Goal: Task Accomplishment & Management: Use online tool/utility

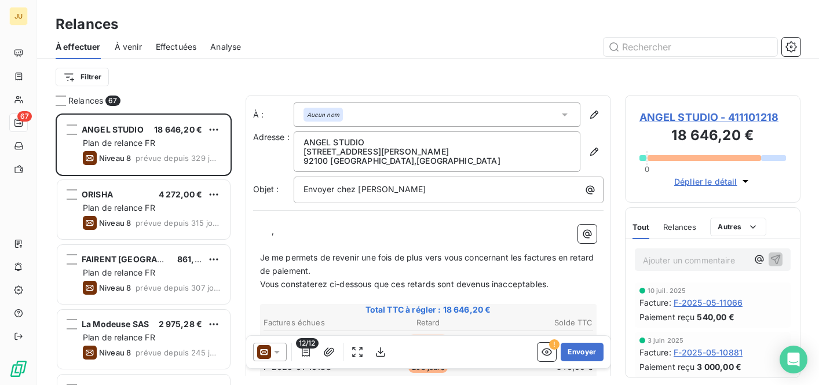
scroll to position [263, 167]
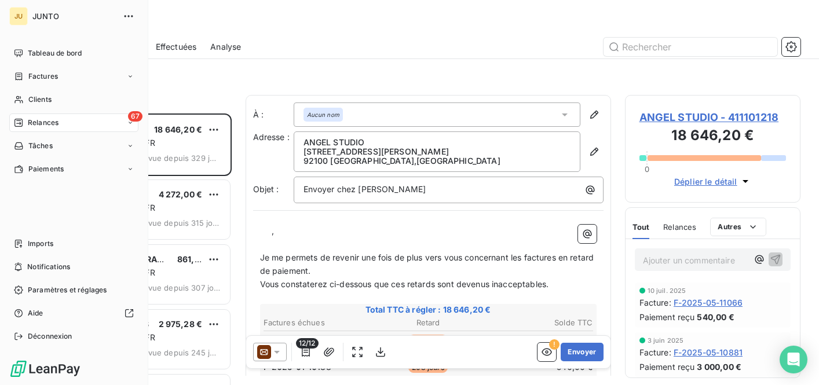
click at [14, 120] on icon at bounding box center [18, 123] width 8 height 8
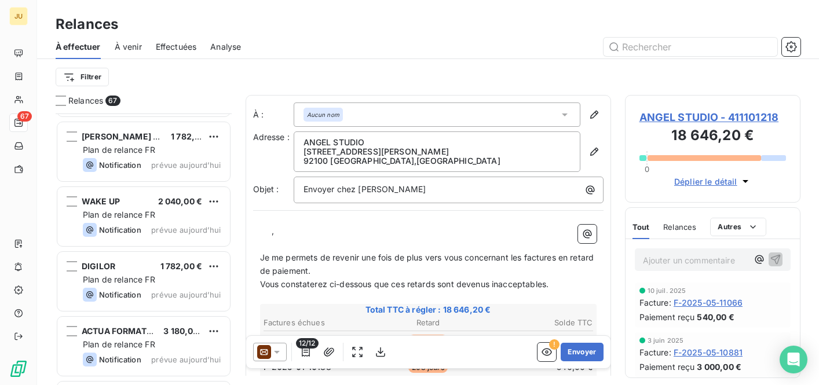
scroll to position [4078, 0]
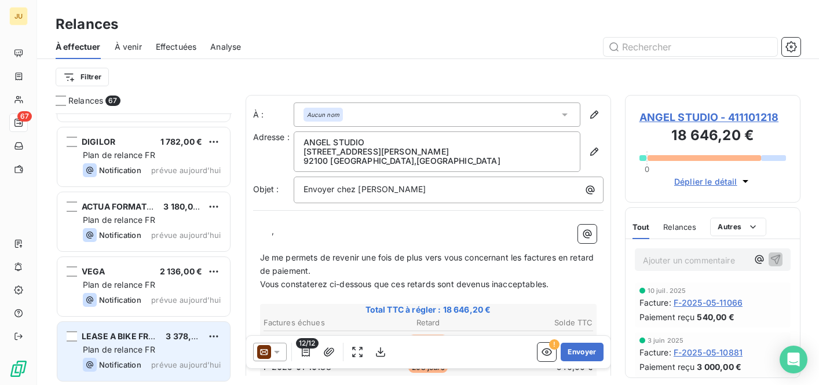
click at [165, 346] on div "Plan de relance FR" at bounding box center [152, 350] width 138 height 12
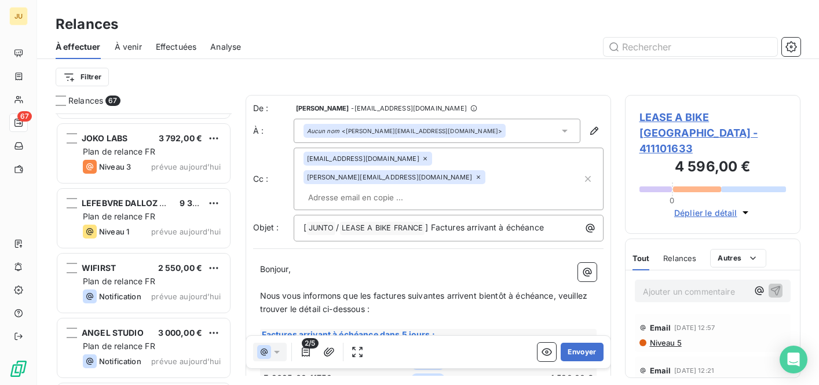
scroll to position [2898, 0]
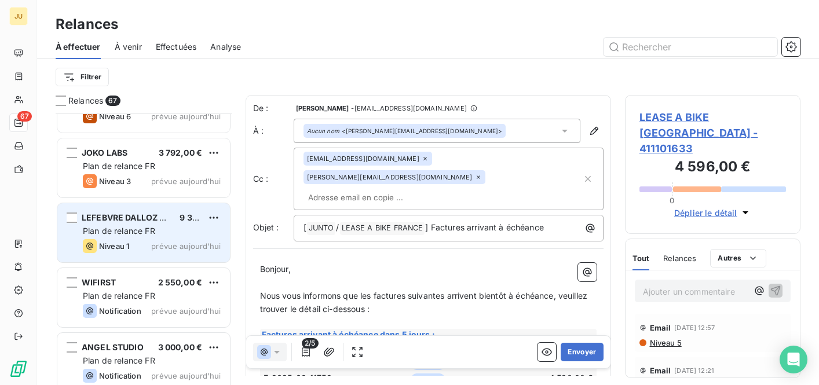
click at [179, 241] on div "Niveau 1 prévue aujourd’hui" at bounding box center [152, 246] width 138 height 14
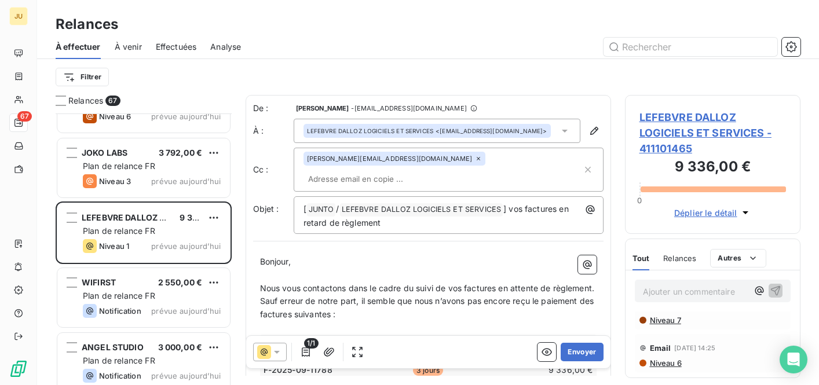
scroll to position [137, 0]
click at [525, 303] on p "Sauf erreur de notre part, il semble que nous n’avons pas encore reçu le paieme…" at bounding box center [428, 308] width 337 height 27
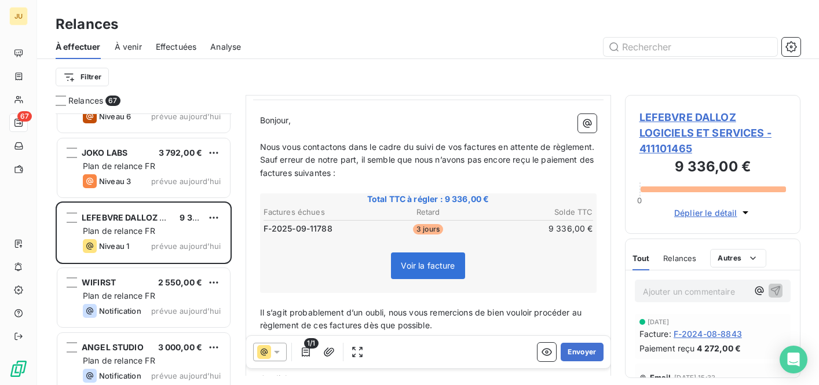
scroll to position [223, 0]
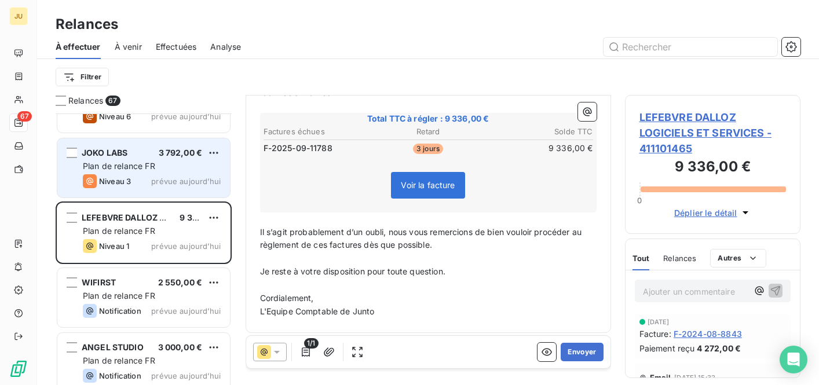
click at [170, 196] on div "JOKO LABS 3 792,00 € Plan de relance FR Niveau 3 prévue [DATE]" at bounding box center [143, 168] width 173 height 59
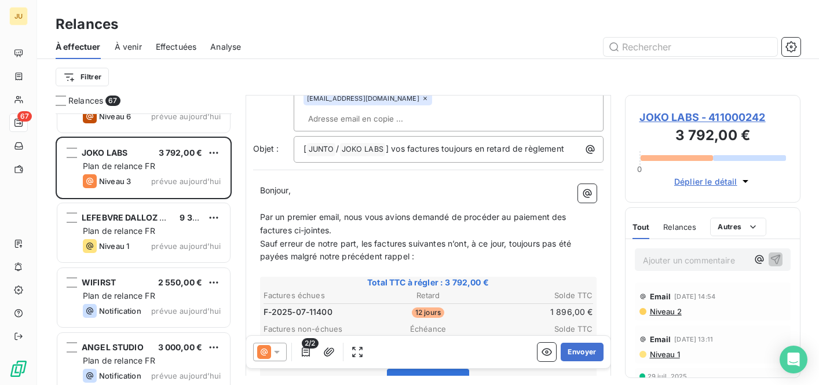
scroll to position [114, 0]
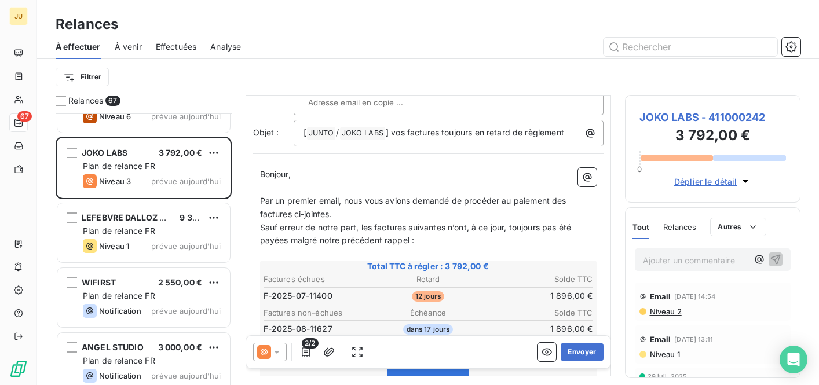
click at [674, 264] on p "Ajouter un commentaire ﻿" at bounding box center [695, 260] width 105 height 14
click at [771, 262] on icon "button" at bounding box center [776, 259] width 10 height 10
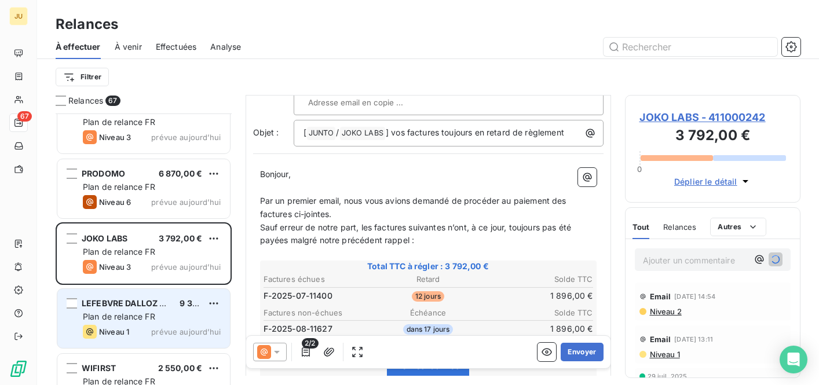
scroll to position [2775, 0]
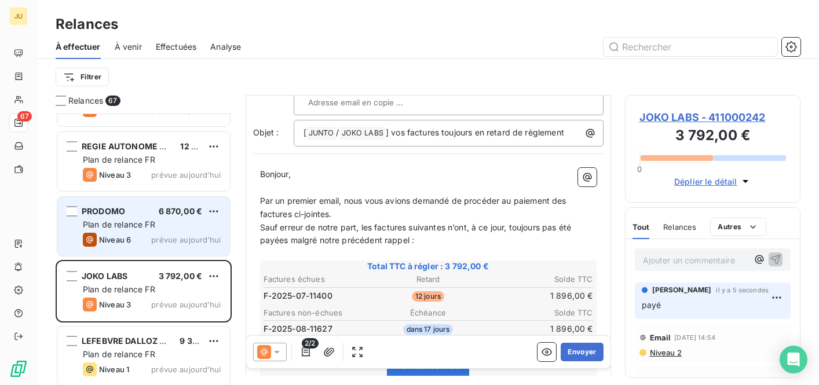
click at [184, 239] on span "prévue aujourd’hui" at bounding box center [186, 239] width 70 height 9
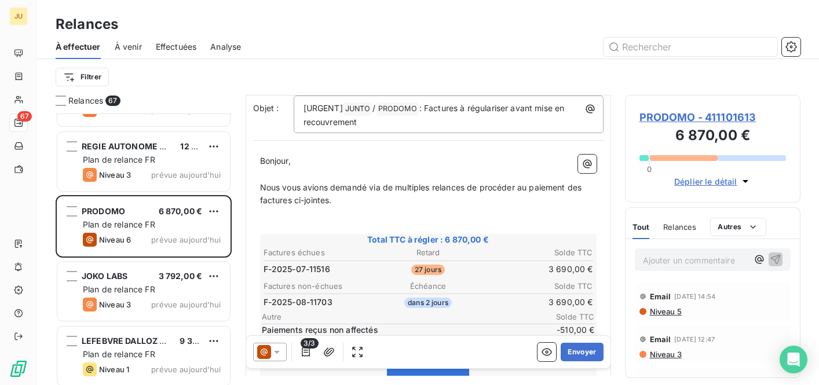
scroll to position [129, 0]
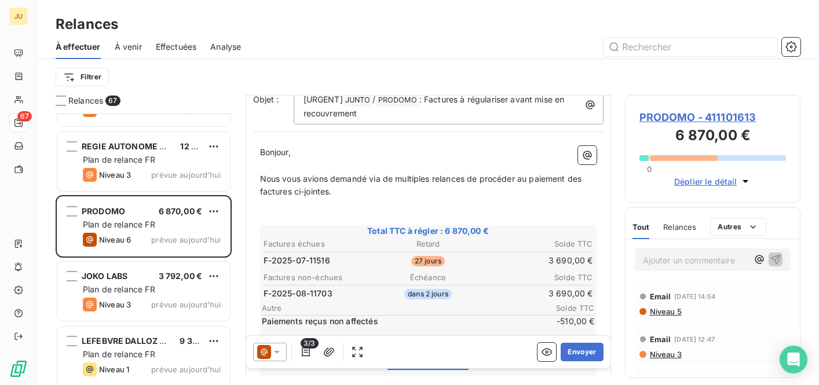
click at [687, 265] on p "Ajouter un commentaire ﻿" at bounding box center [695, 260] width 105 height 14
click at [770, 264] on icon "button" at bounding box center [776, 259] width 12 height 12
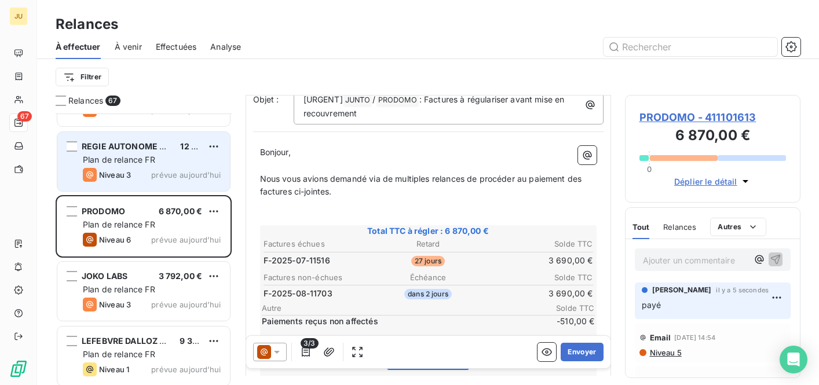
click at [174, 175] on span "prévue aujourd’hui" at bounding box center [186, 174] width 70 height 9
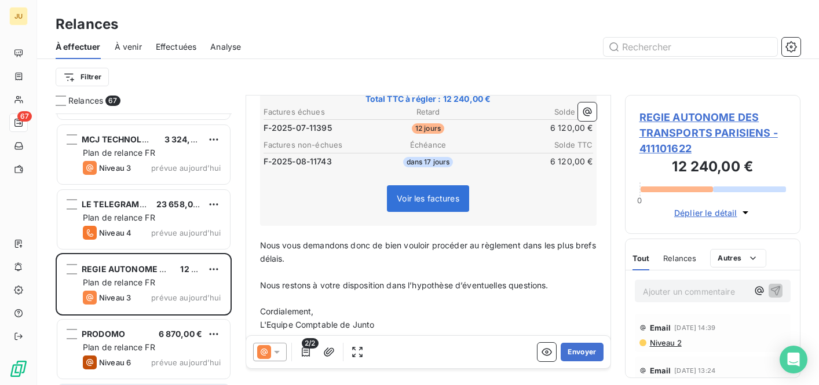
scroll to position [2646, 0]
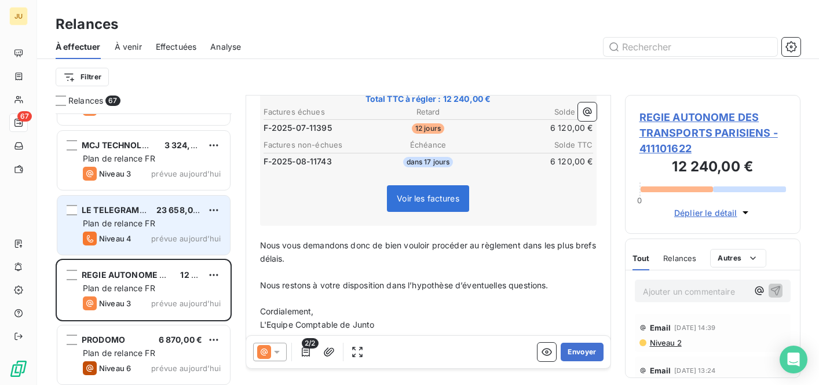
click at [201, 237] on span "prévue aujourd’hui" at bounding box center [186, 238] width 70 height 9
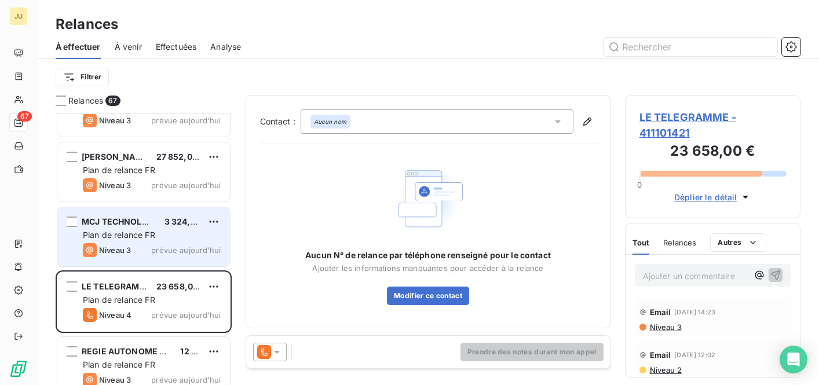
scroll to position [2567, 0]
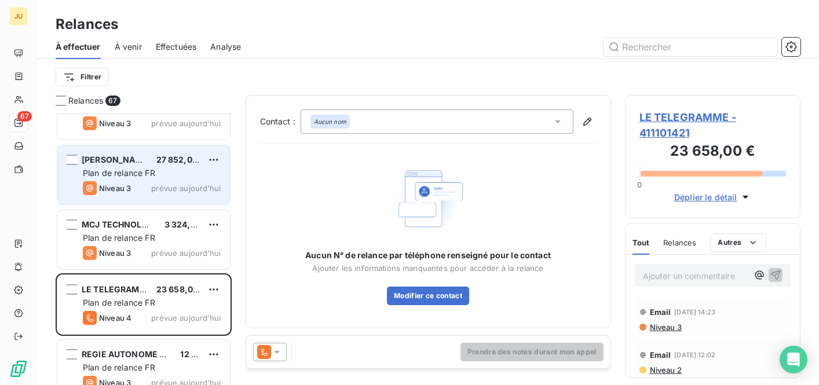
click at [158, 177] on div "Plan de relance FR" at bounding box center [152, 173] width 138 height 12
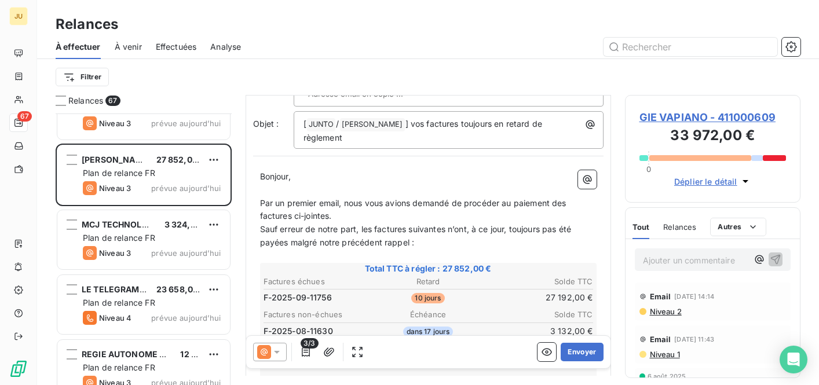
scroll to position [124, 0]
click at [667, 264] on p "Ajouter un commentaire ﻿" at bounding box center [695, 260] width 105 height 14
click at [771, 263] on icon "button" at bounding box center [776, 259] width 10 height 10
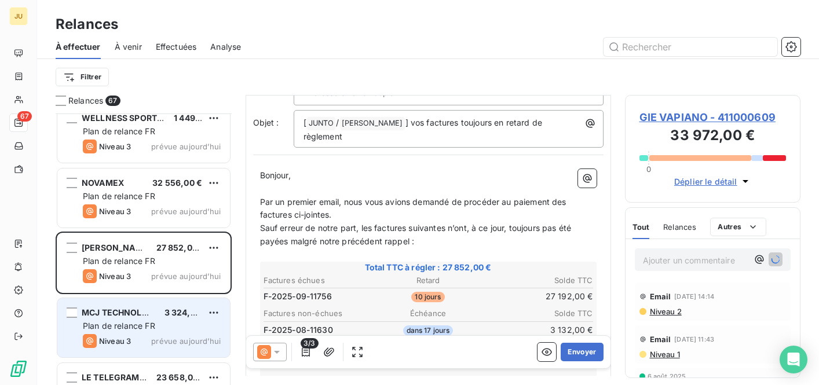
scroll to position [2478, 0]
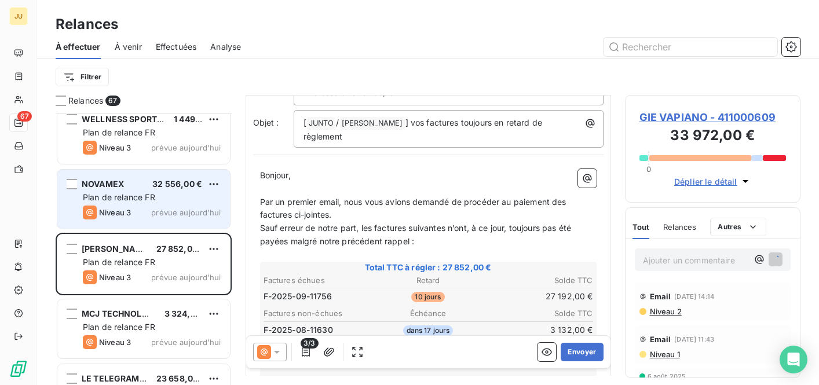
click at [151, 203] on div "NOVAMEX 32 556,00 € Plan de relance FR Niveau 3 prévue [DATE]" at bounding box center [143, 199] width 173 height 59
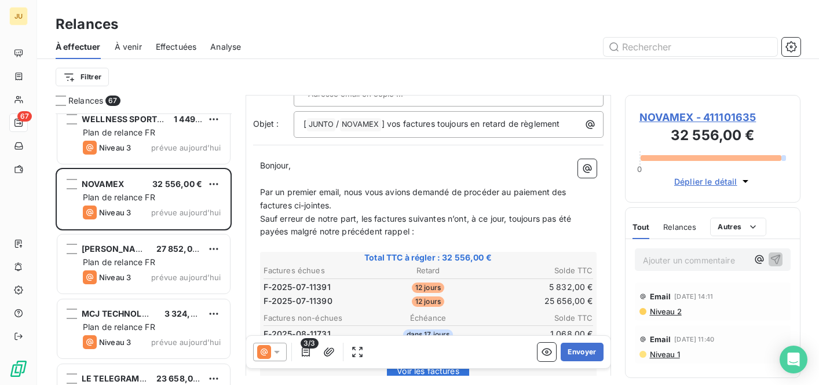
scroll to position [88, 0]
click at [669, 256] on p "Ajouter un commentaire ﻿" at bounding box center [695, 260] width 105 height 14
click at [778, 258] on icon "button" at bounding box center [776, 259] width 12 height 12
click at [684, 258] on p "Ajouter un commentaire ﻿" at bounding box center [695, 260] width 105 height 14
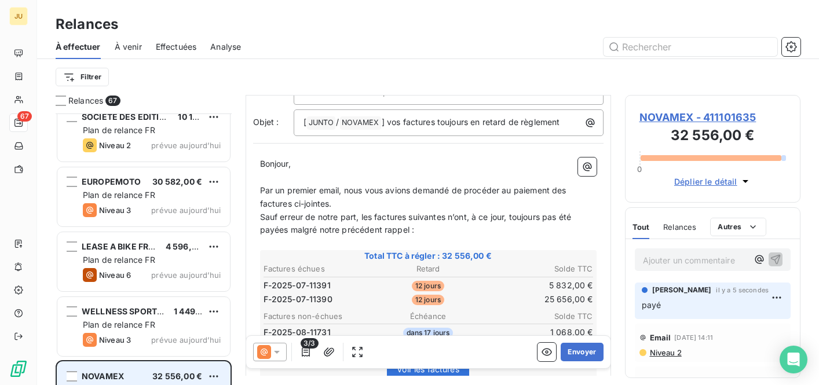
scroll to position [2268, 0]
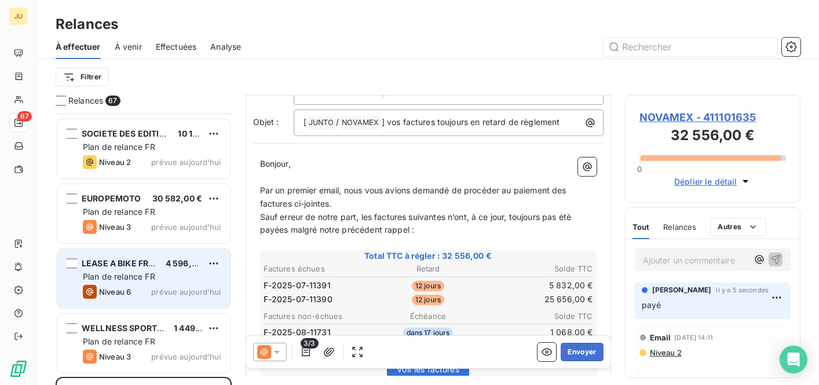
click at [184, 292] on span "prévue aujourd’hui" at bounding box center [186, 291] width 70 height 9
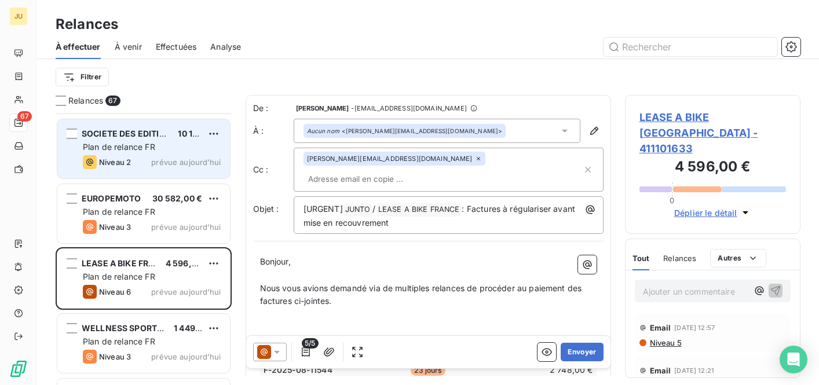
click at [168, 159] on span "prévue aujourd’hui" at bounding box center [186, 162] width 70 height 9
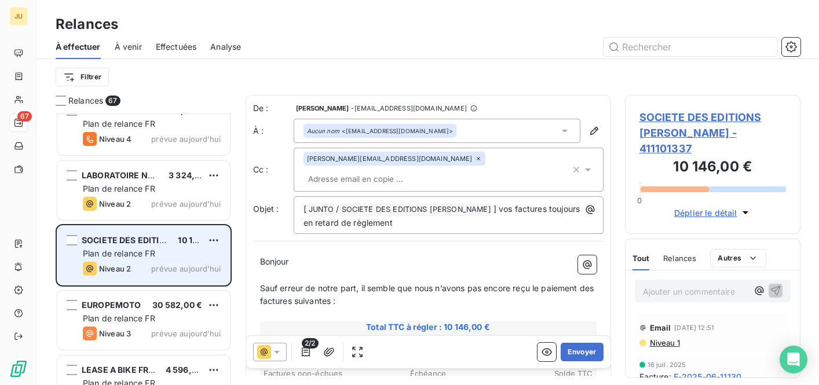
scroll to position [2149, 0]
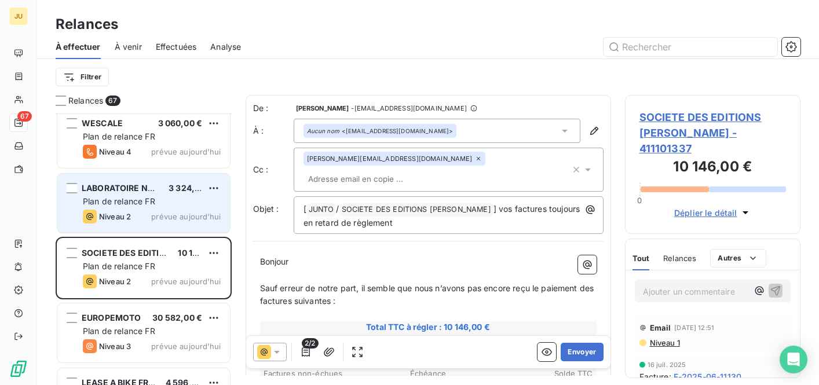
click at [167, 219] on span "prévue aujourd’hui" at bounding box center [186, 216] width 70 height 9
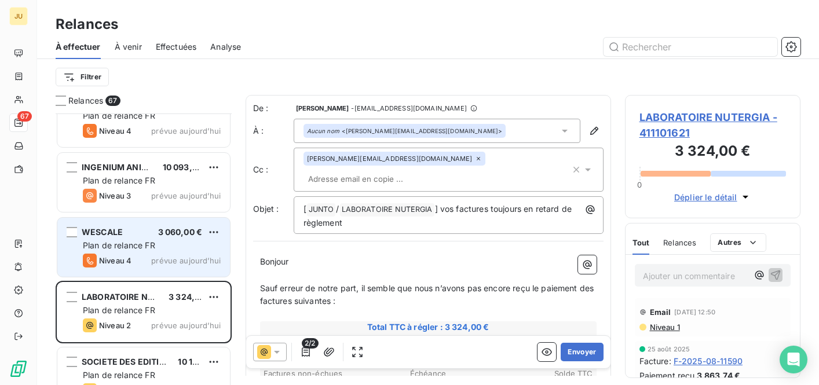
scroll to position [2037, 0]
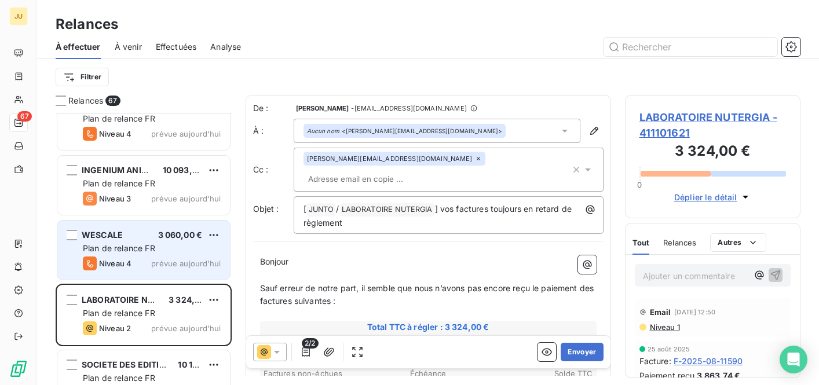
click at [171, 180] on div "Plan de relance FR" at bounding box center [152, 184] width 138 height 12
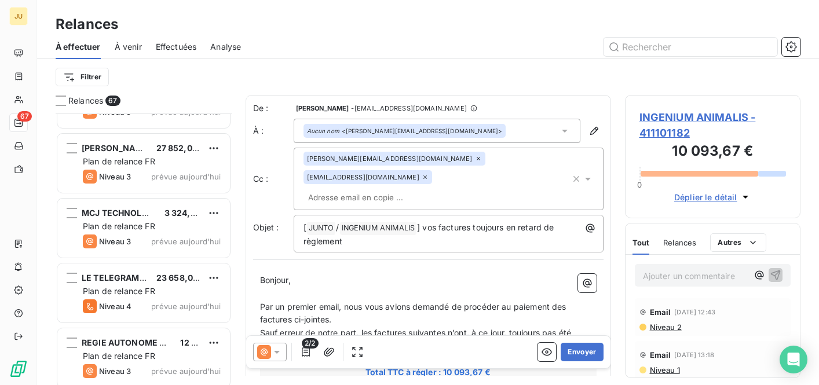
scroll to position [2594, 0]
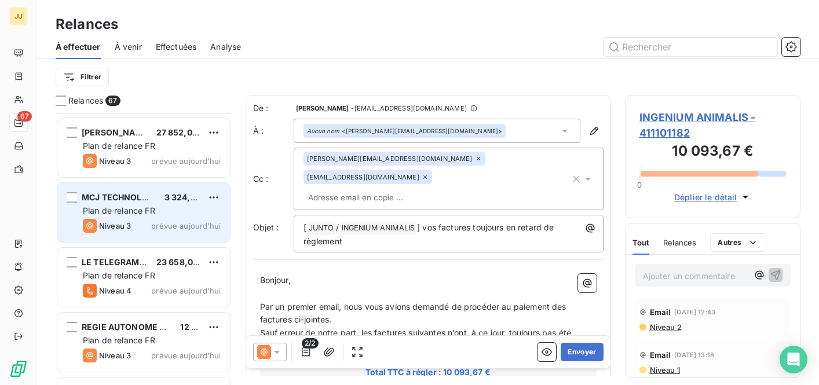
click at [172, 219] on div "Niveau 3 prévue aujourd’hui" at bounding box center [152, 226] width 138 height 14
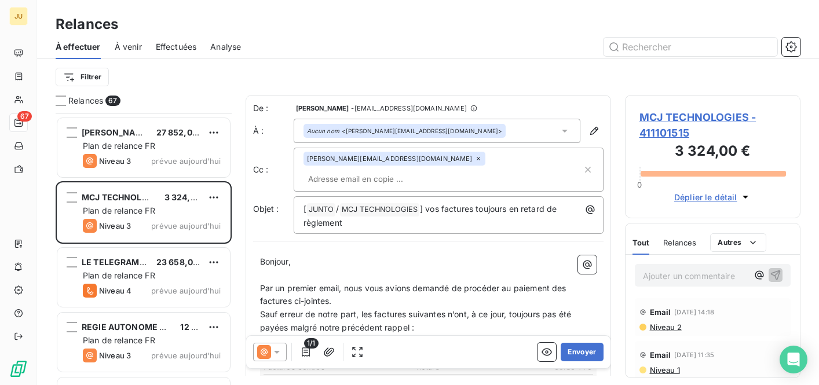
click at [671, 277] on p "Ajouter un commentaire ﻿" at bounding box center [695, 276] width 105 height 14
click at [771, 278] on icon "button" at bounding box center [776, 275] width 12 height 12
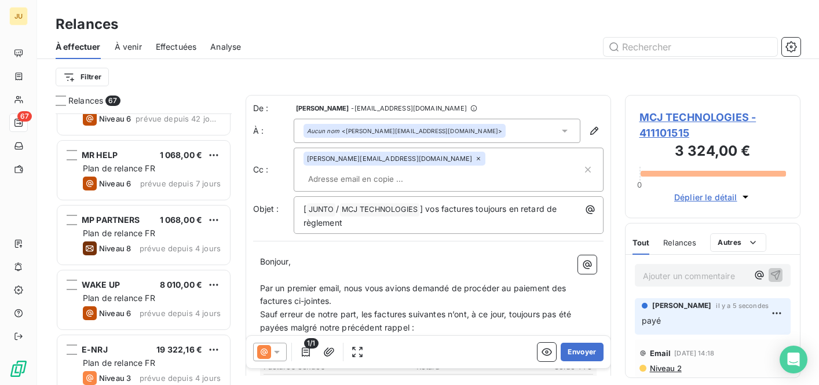
scroll to position [820, 0]
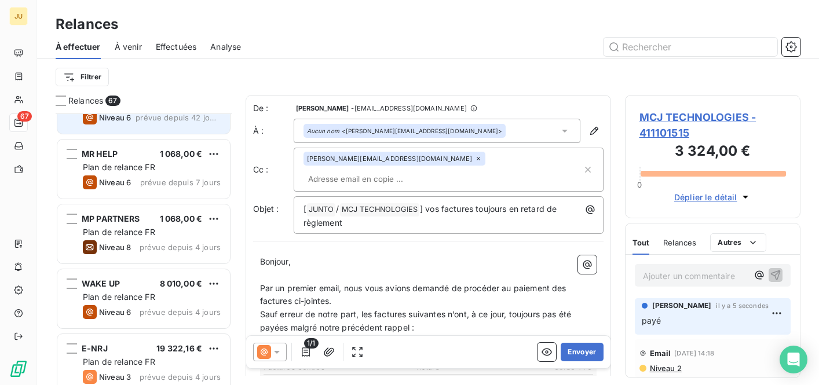
click at [169, 126] on div "LES NOUVELLES PAILLES SAS 6 072,00 € Plan de relance FR Niveau 6 prévue depuis …" at bounding box center [143, 104] width 173 height 59
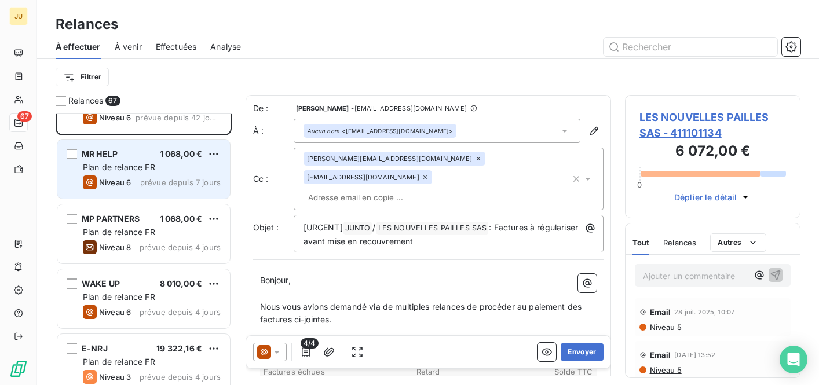
click at [139, 181] on div "Niveau 6 prévue depuis 7 jours" at bounding box center [152, 183] width 138 height 14
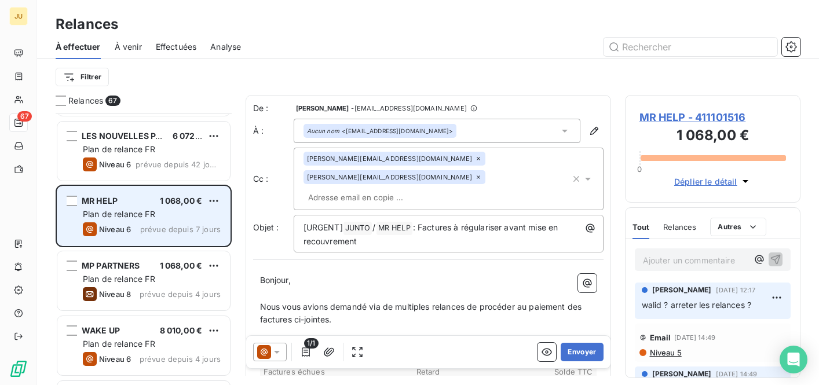
scroll to position [773, 0]
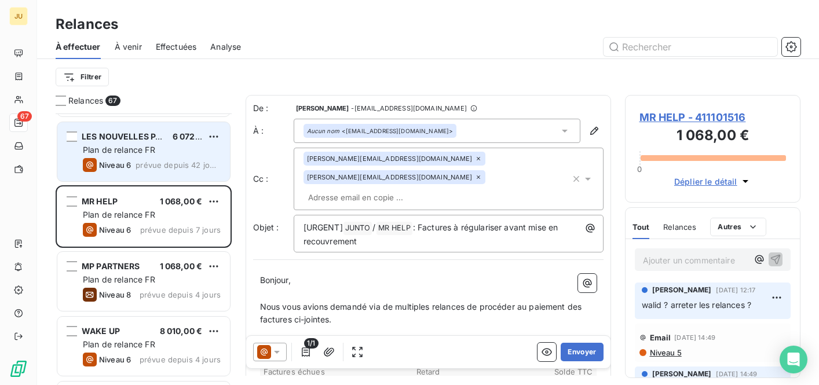
click at [145, 172] on div "Niveau 6 prévue depuis 42 jours" at bounding box center [152, 165] width 138 height 14
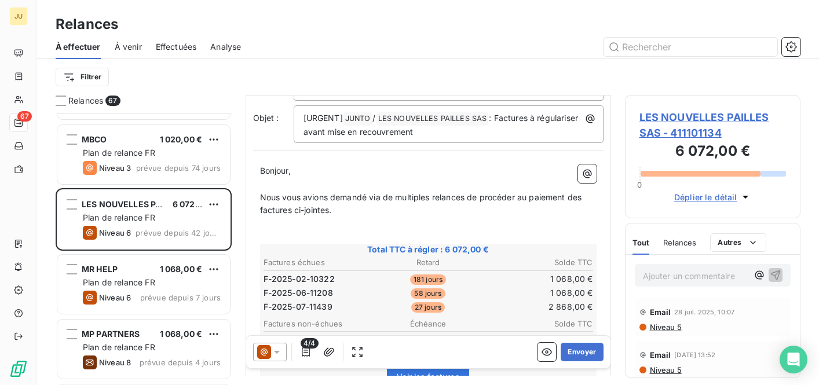
scroll to position [115, 0]
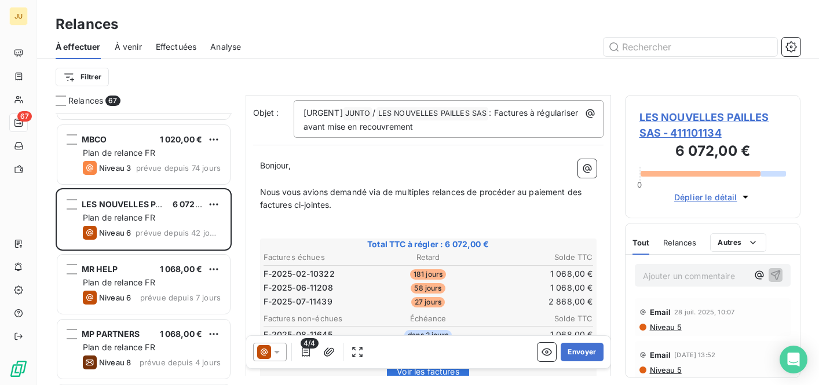
click at [271, 356] on icon at bounding box center [277, 353] width 12 height 12
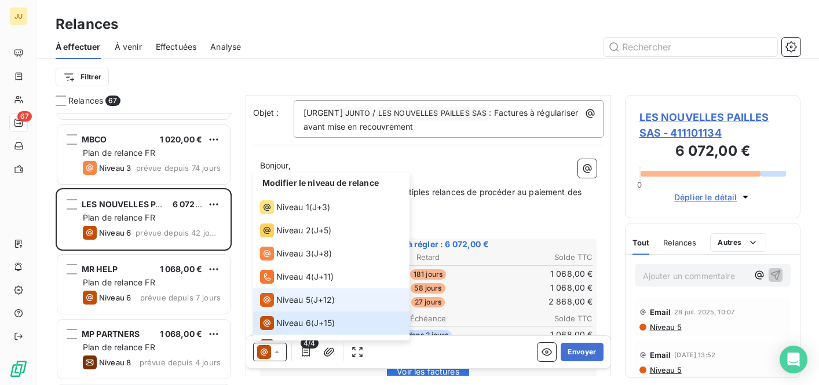
click at [313, 296] on div "Niveau 5 ( J+12 )" at bounding box center [297, 300] width 75 height 14
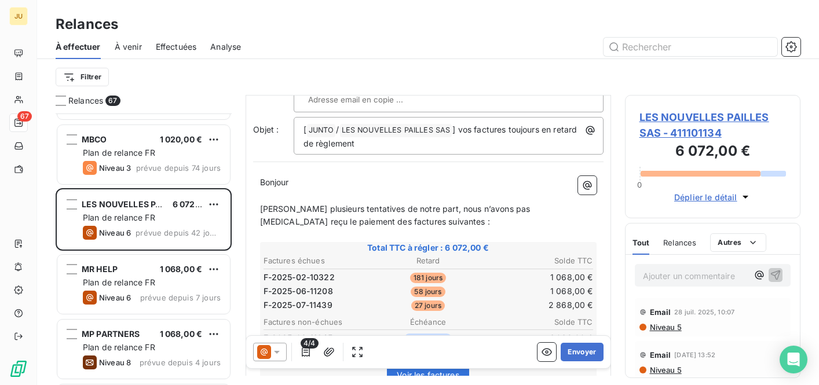
scroll to position [0, 0]
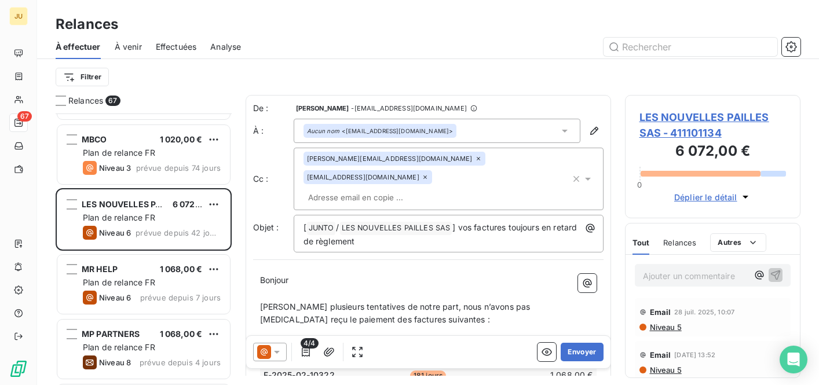
click at [668, 274] on p "Ajouter un commentaire ﻿" at bounding box center [695, 276] width 105 height 14
click at [771, 275] on icon "button" at bounding box center [776, 275] width 10 height 10
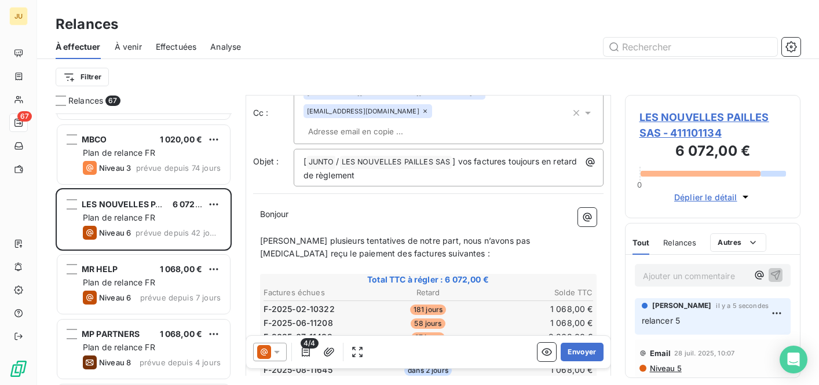
scroll to position [79, 0]
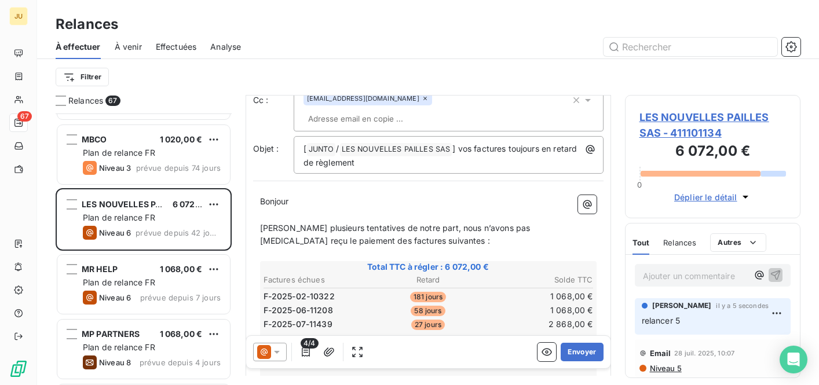
click at [283, 351] on div at bounding box center [270, 352] width 34 height 19
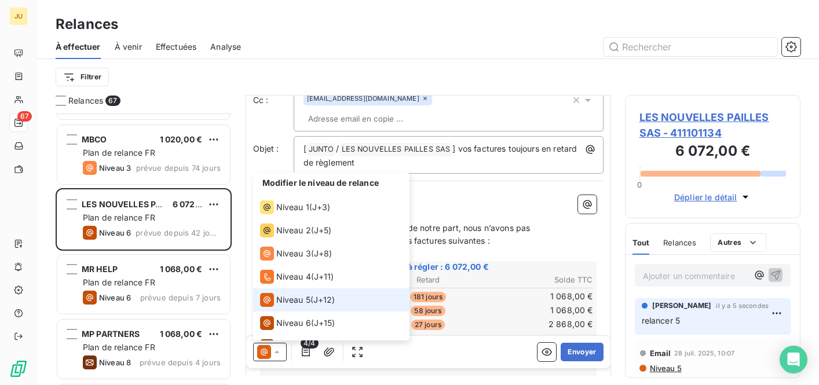
click at [283, 351] on div at bounding box center [270, 352] width 34 height 19
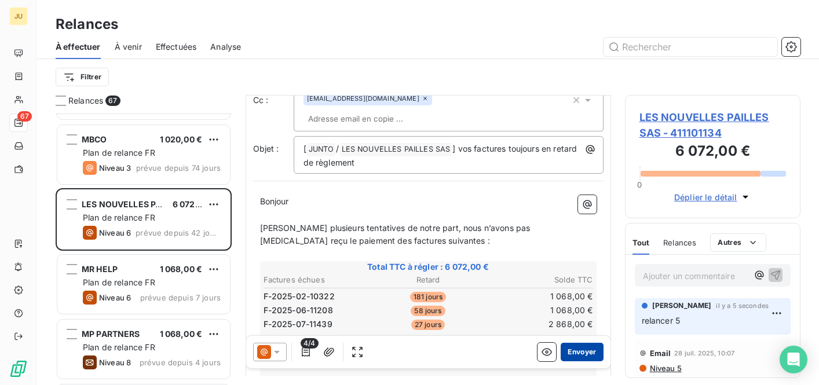
click at [570, 347] on button "Envoyer" at bounding box center [582, 352] width 42 height 19
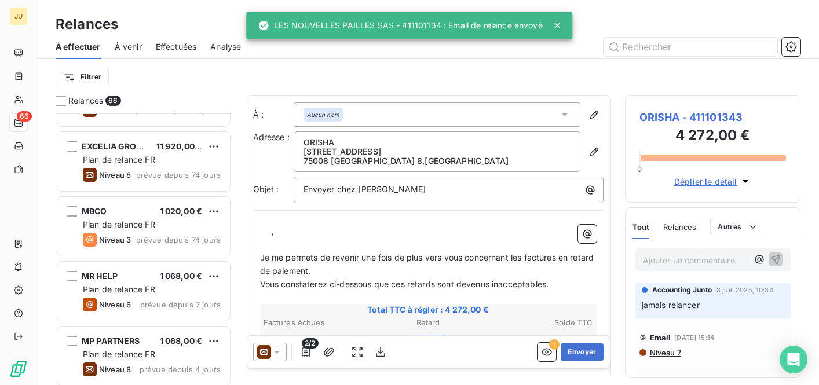
scroll to position [644, 0]
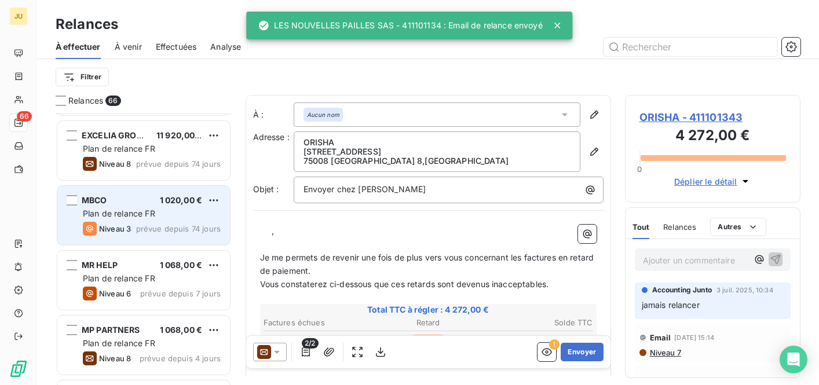
click at [168, 205] on span "1 020,00 €" at bounding box center [181, 200] width 43 height 10
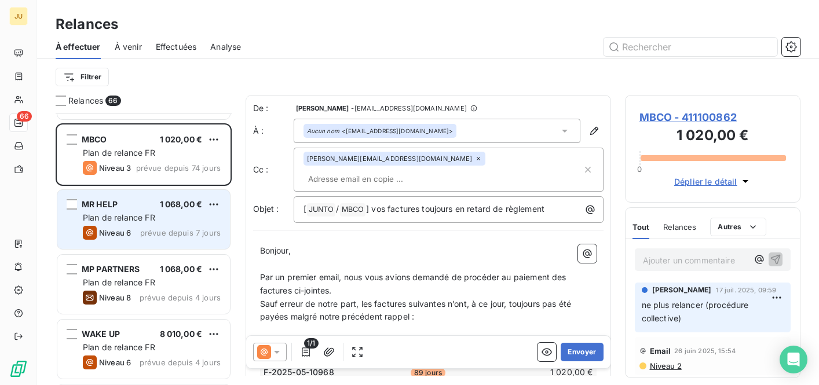
scroll to position [721, 0]
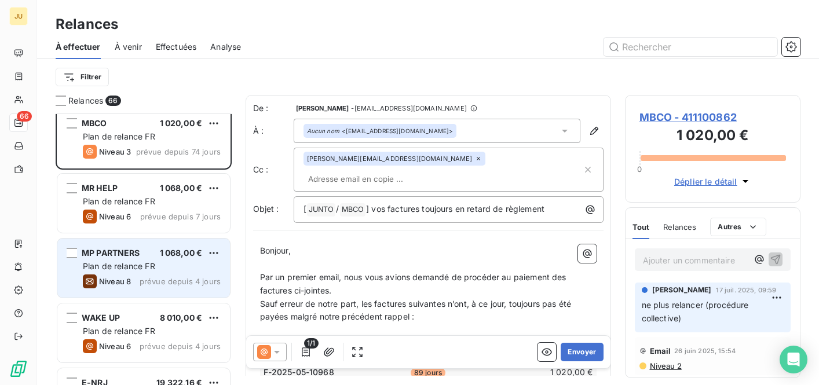
click at [176, 267] on div "Plan de relance FR" at bounding box center [152, 267] width 138 height 12
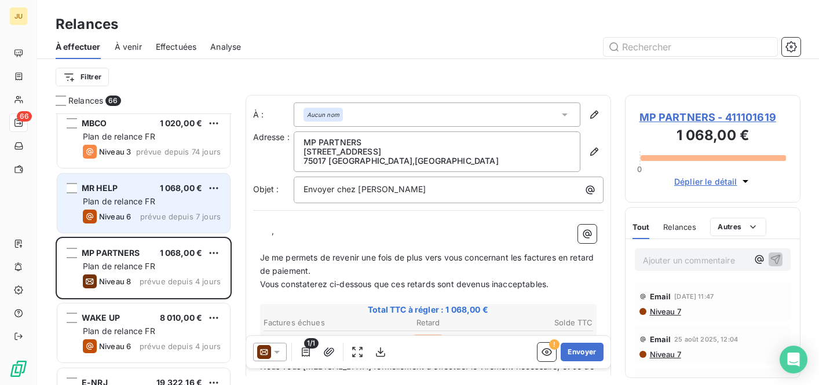
click at [170, 227] on div "MR HELP 1 068,00 € Plan de relance FR Niveau 6 prévue depuis 7 jours" at bounding box center [143, 203] width 173 height 59
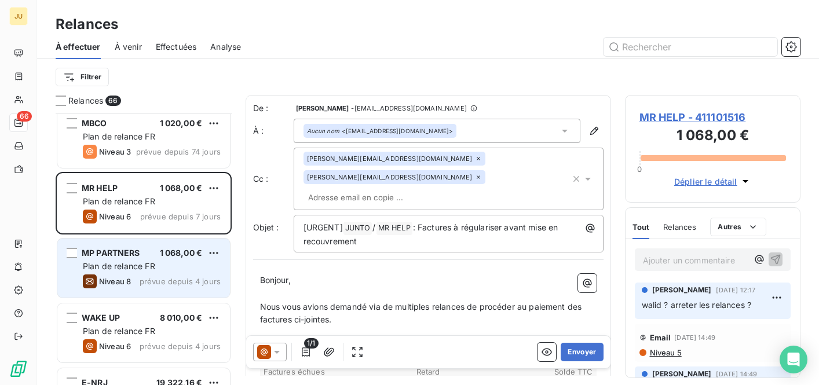
click at [173, 264] on div "Plan de relance FR" at bounding box center [152, 267] width 138 height 12
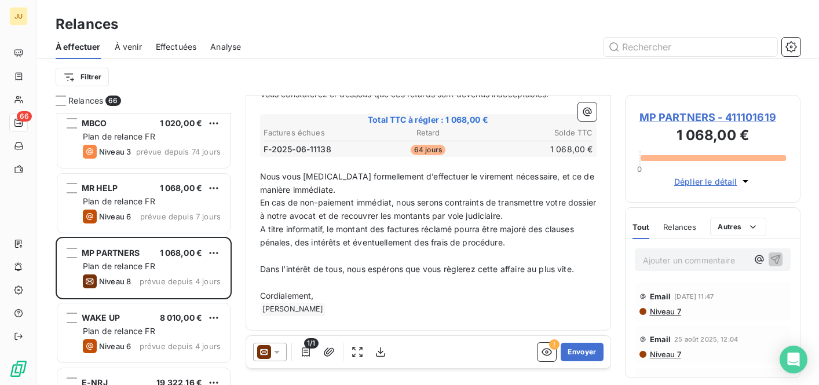
click at [268, 355] on icon at bounding box center [264, 352] width 14 height 14
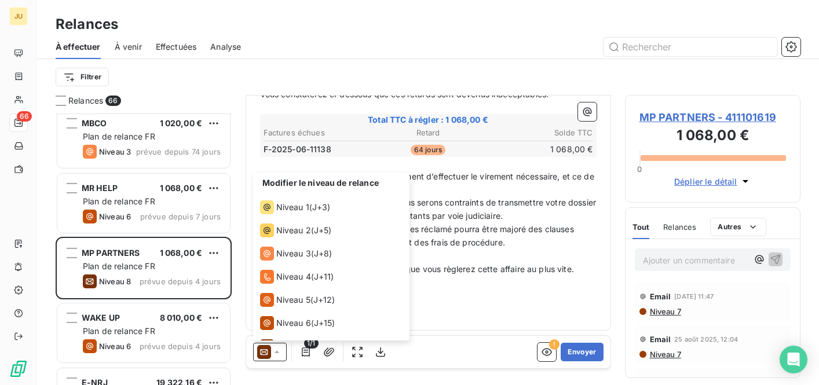
scroll to position [41, 0]
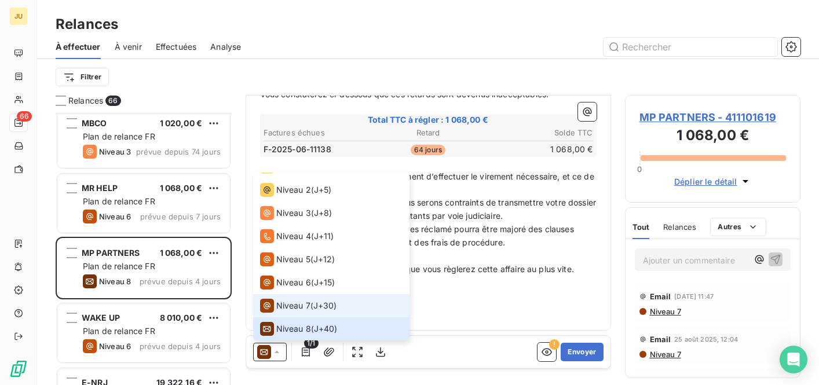
click at [290, 312] on div "Niveau 7" at bounding box center [285, 306] width 50 height 14
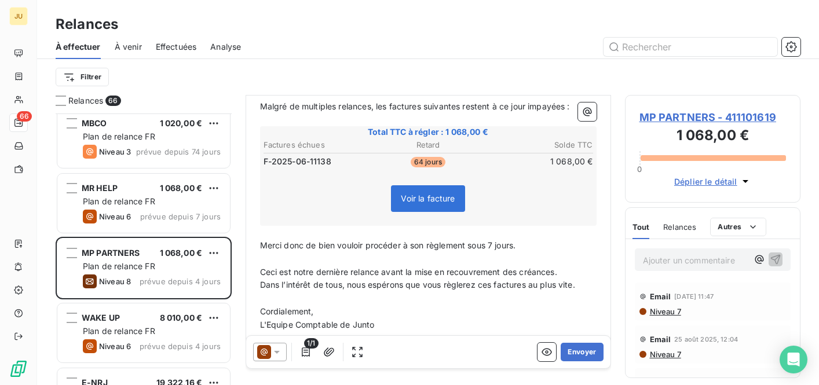
scroll to position [0, 0]
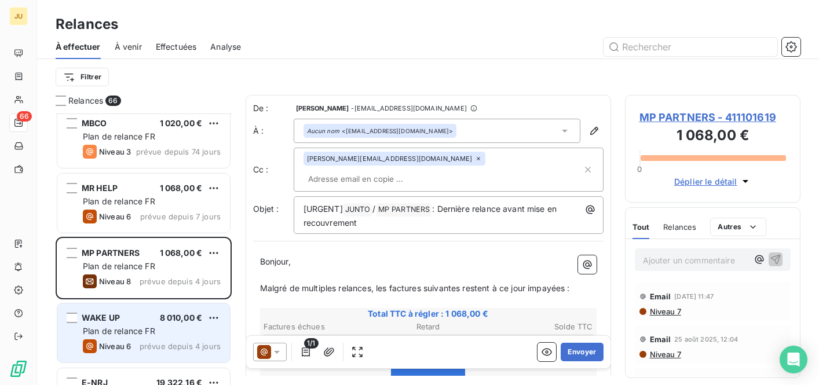
click at [144, 319] on div "WAKE UP 8 010,00 €" at bounding box center [152, 318] width 138 height 10
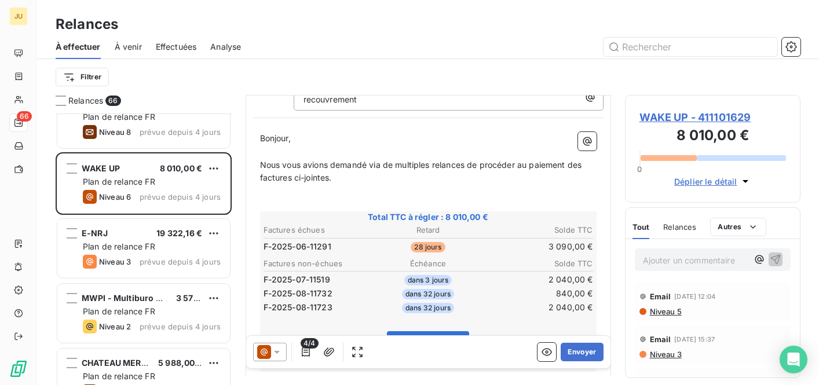
scroll to position [896, 0]
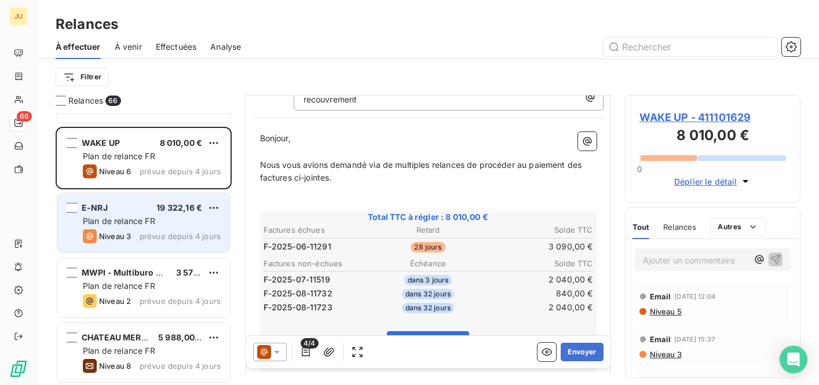
click at [150, 241] on span "prévue depuis 4 jours" at bounding box center [180, 236] width 81 height 9
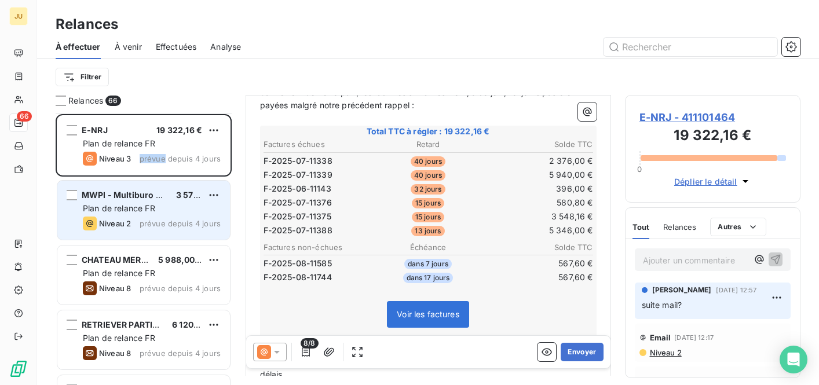
scroll to position [974, 0]
click at [165, 216] on div "Niveau 2 prévue depuis 4 jours" at bounding box center [152, 223] width 138 height 14
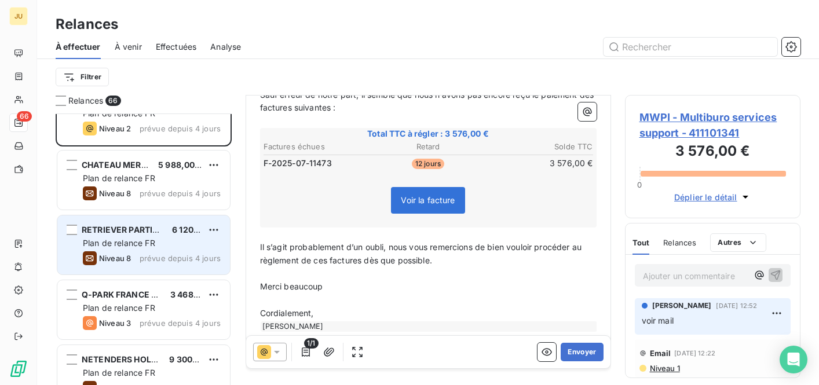
scroll to position [1097, 0]
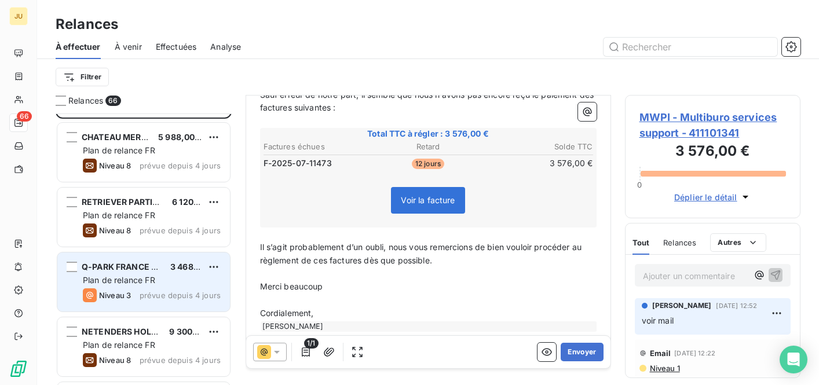
click at [172, 297] on span "prévue depuis 4 jours" at bounding box center [180, 295] width 81 height 9
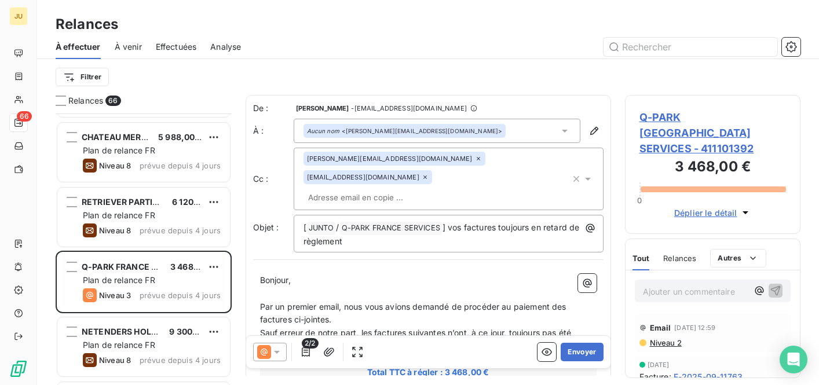
click at [407, 183] on div "[PERSON_NAME][EMAIL_ADDRESS][DOMAIN_NAME] [DOMAIN_NAME][EMAIL_ADDRESS][DOMAIN_N…" at bounding box center [437, 179] width 267 height 54
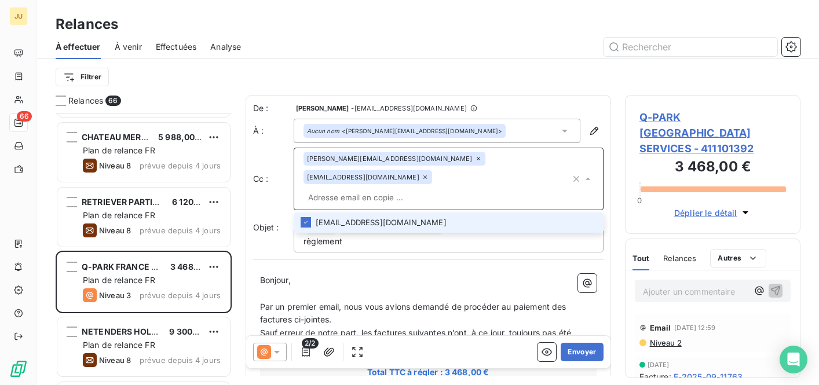
paste input "[PERSON_NAME][EMAIL_ADDRESS][DOMAIN_NAME]"
type input "[PERSON_NAME][EMAIL_ADDRESS][DOMAIN_NAME]"
click at [404, 213] on li "[PERSON_NAME][EMAIL_ADDRESS][DOMAIN_NAME]" at bounding box center [449, 223] width 310 height 20
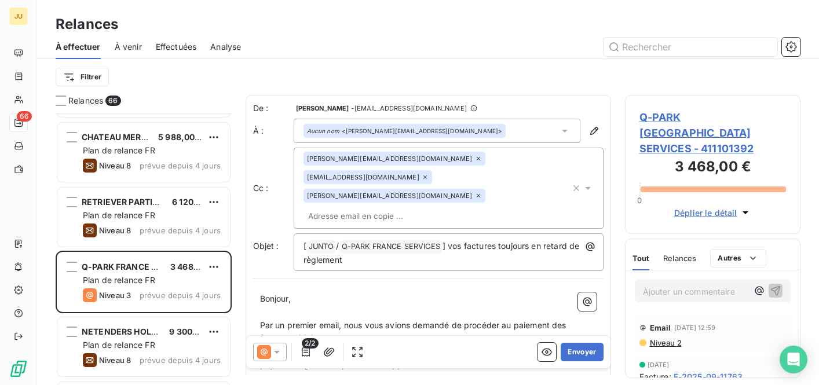
click at [438, 207] on input "text" at bounding box center [371, 215] width 134 height 17
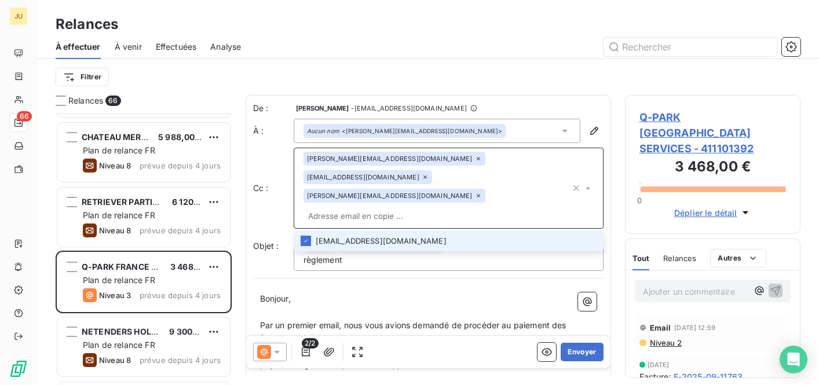
paste input "[PERSON_NAME][EMAIL_ADDRESS][DOMAIN_NAME]"
type input "[PERSON_NAME][EMAIL_ADDRESS][DOMAIN_NAME]"
click at [458, 231] on li "[PERSON_NAME][EMAIL_ADDRESS][DOMAIN_NAME]" at bounding box center [449, 241] width 310 height 20
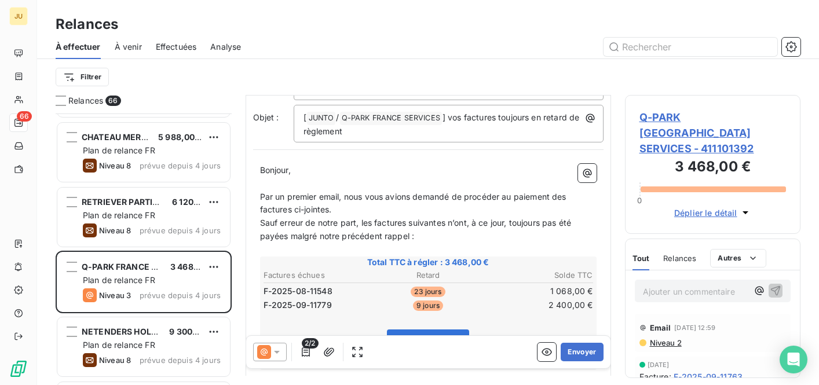
scroll to position [272, 0]
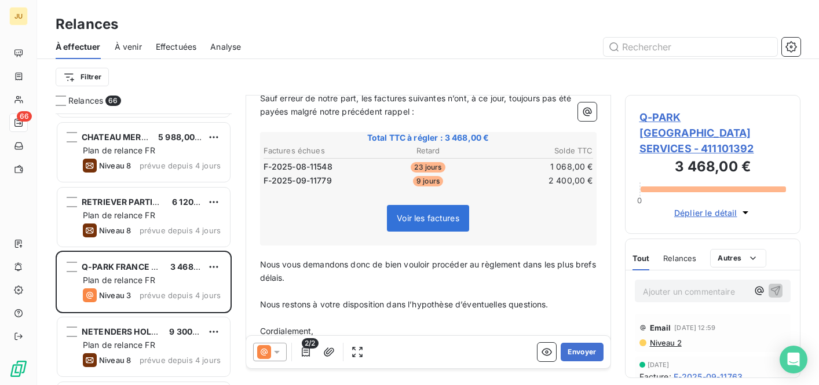
click at [279, 351] on icon at bounding box center [277, 353] width 12 height 12
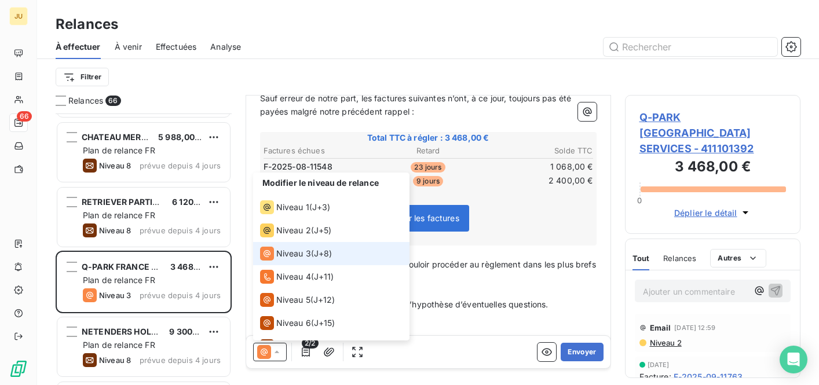
click at [279, 351] on icon at bounding box center [277, 353] width 12 height 12
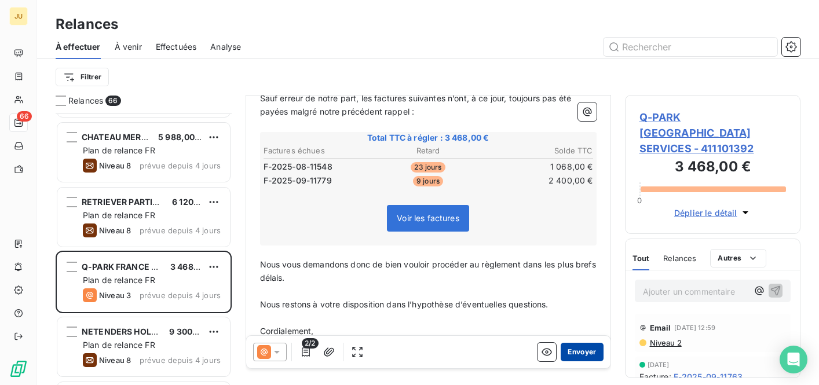
click at [574, 352] on button "Envoyer" at bounding box center [582, 352] width 42 height 19
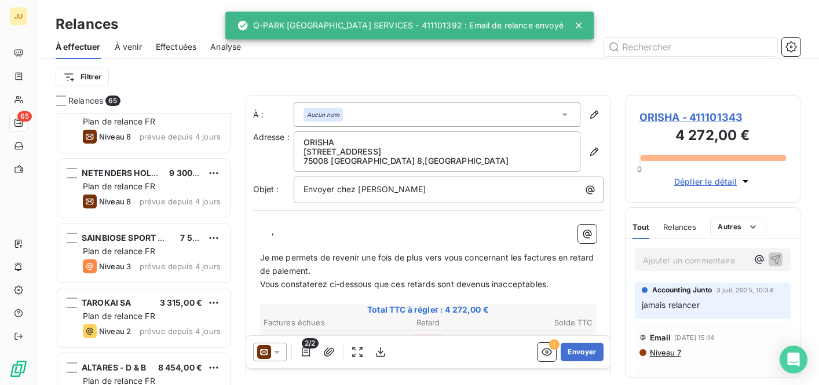
scroll to position [1204, 0]
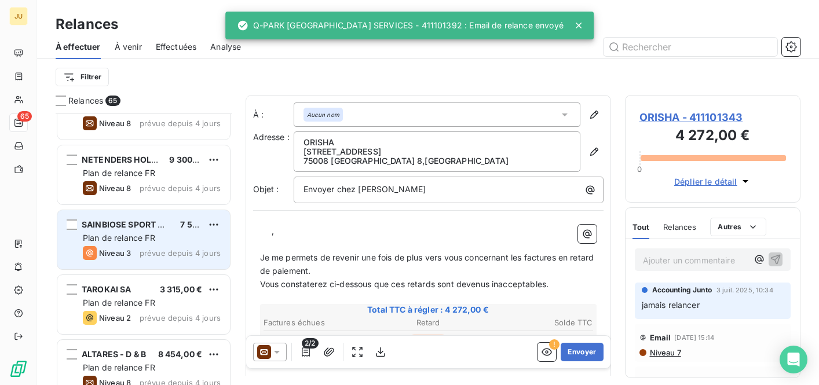
click at [167, 253] on span "prévue depuis 4 jours" at bounding box center [180, 253] width 81 height 9
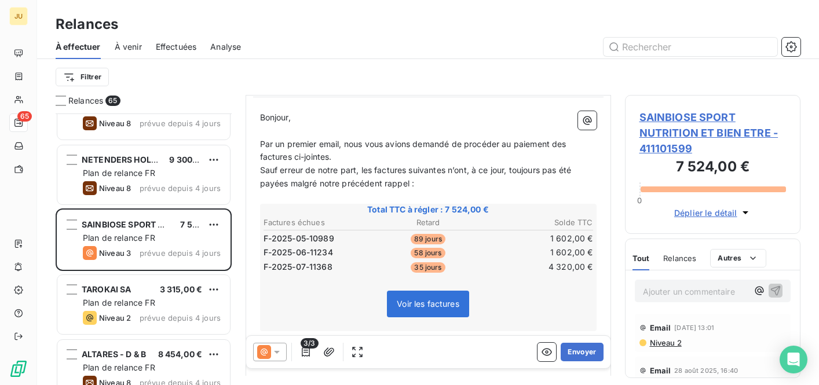
scroll to position [171, 0]
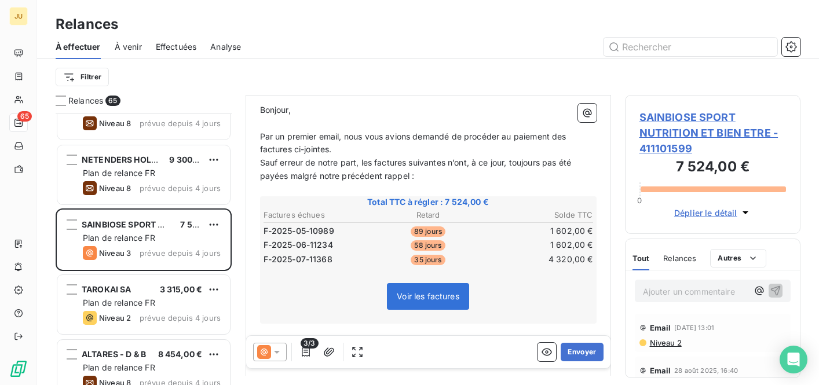
click at [661, 341] on span "Niveau 2" at bounding box center [665, 342] width 33 height 9
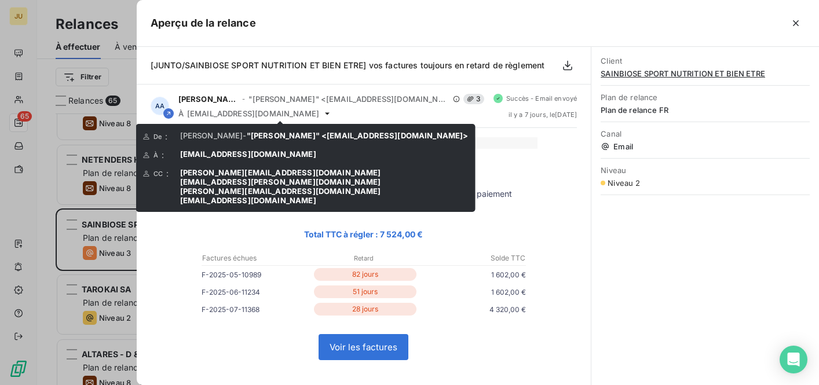
click at [201, 196] on span "[EMAIL_ADDRESS][DOMAIN_NAME]" at bounding box center [248, 200] width 136 height 9
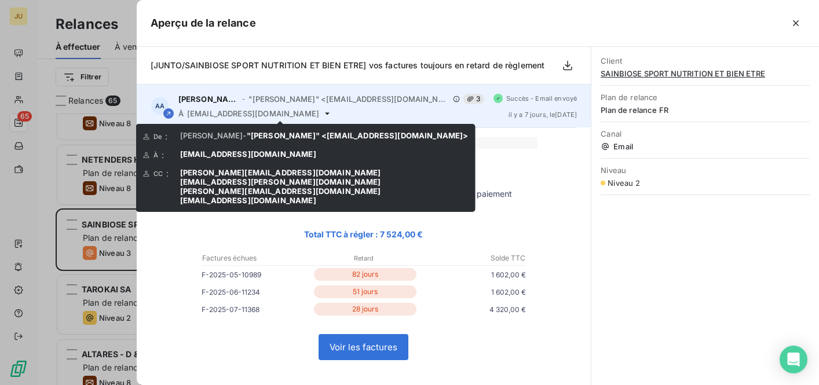
click at [323, 116] on icon at bounding box center [327, 113] width 9 height 9
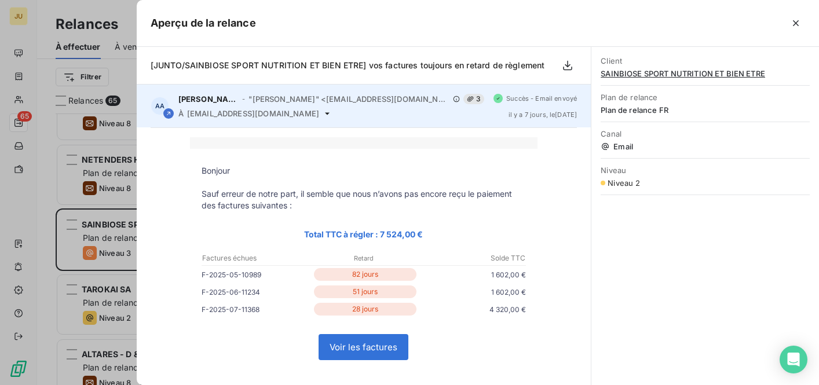
click at [323, 115] on icon at bounding box center [327, 113] width 9 height 9
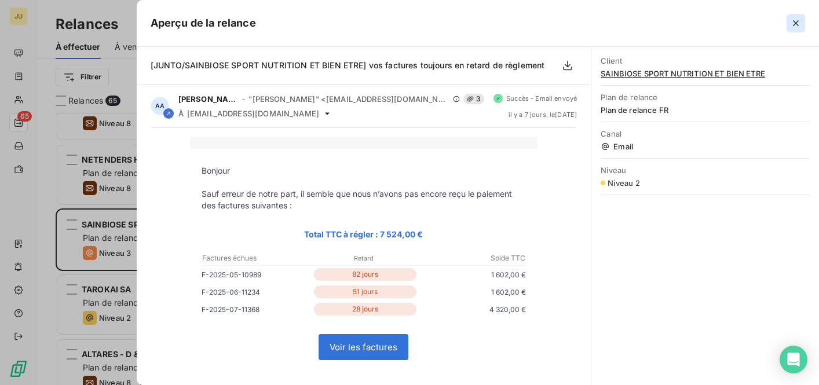
click at [798, 19] on icon "button" at bounding box center [797, 23] width 12 height 12
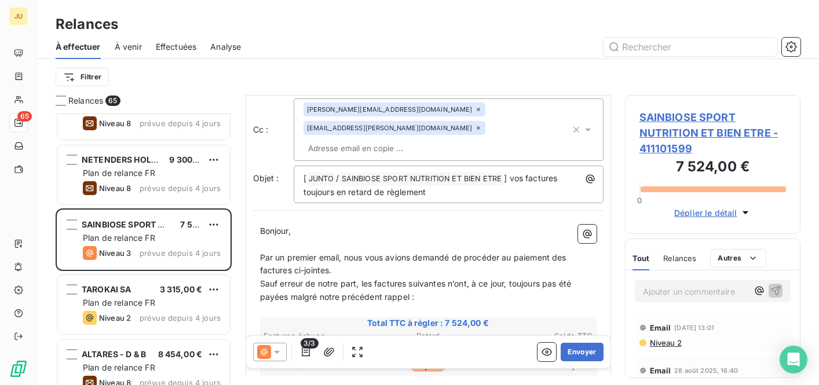
scroll to position [0, 0]
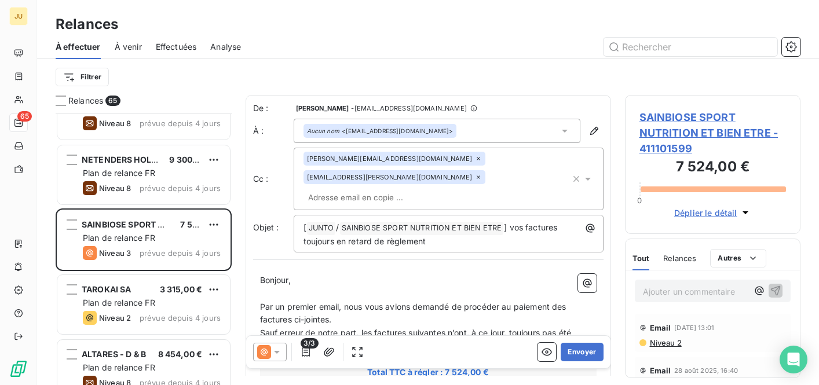
click at [374, 189] on input "text" at bounding box center [371, 197] width 134 height 17
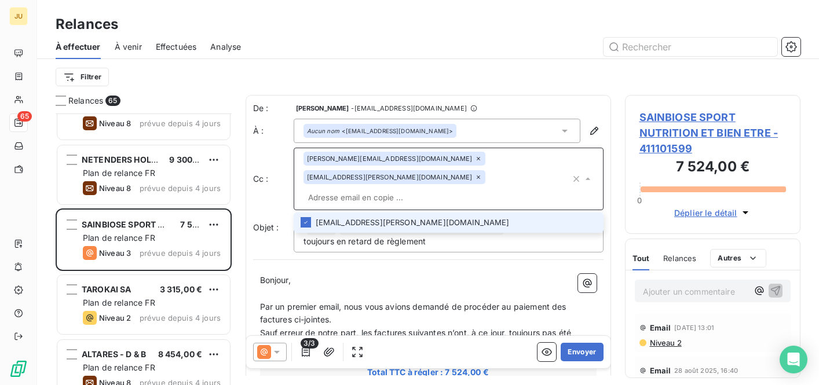
paste input "[PERSON_NAME][EMAIL_ADDRESS][DOMAIN_NAME]"
type input "[PERSON_NAME][EMAIL_ADDRESS][DOMAIN_NAME]"
click at [370, 213] on li "[PERSON_NAME][EMAIL_ADDRESS][DOMAIN_NAME]" at bounding box center [449, 223] width 310 height 20
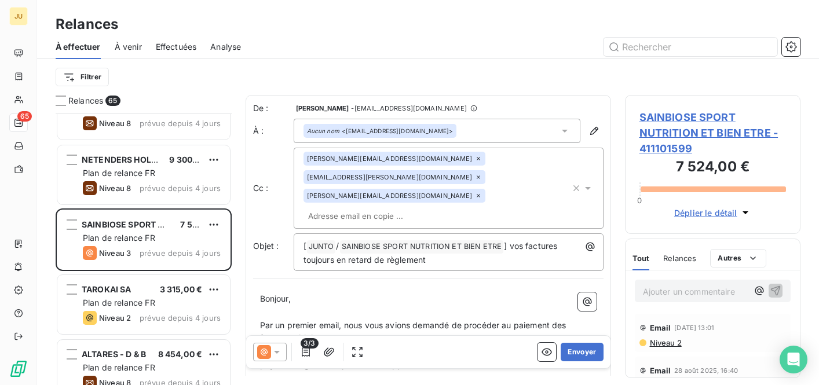
click at [427, 207] on input "text" at bounding box center [371, 215] width 134 height 17
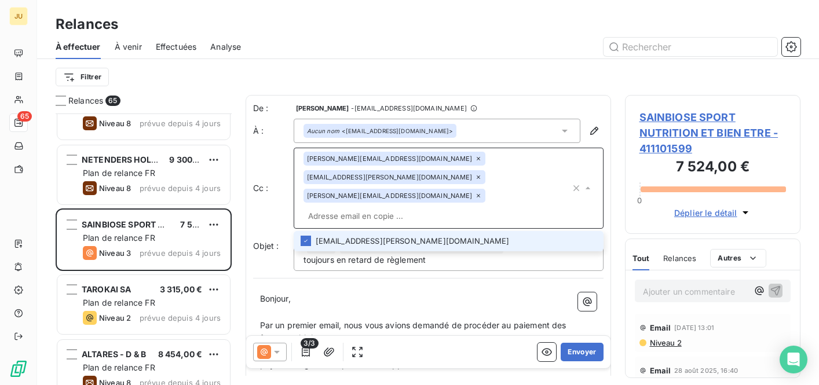
paste input "[EMAIL_ADDRESS][DOMAIN_NAME]"
click at [414, 188] on div "[PERSON_NAME][EMAIL_ADDRESS][DOMAIN_NAME] [PERSON_NAME][DOMAIN_NAME][EMAIL_ADDR…" at bounding box center [449, 188] width 310 height 81
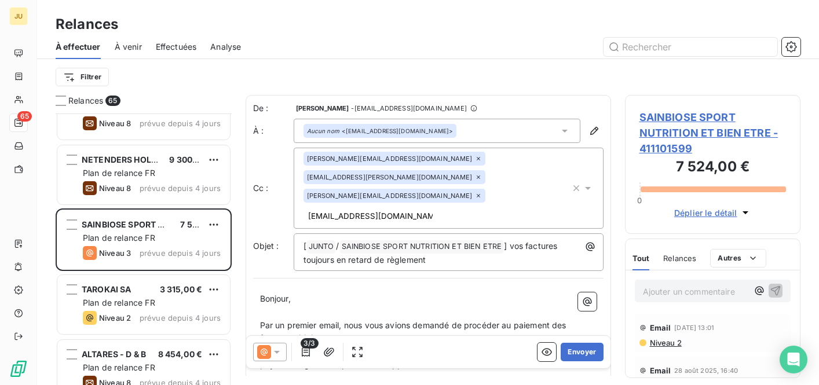
click at [438, 207] on input "[EMAIL_ADDRESS][DOMAIN_NAME]" at bounding box center [371, 215] width 134 height 17
type input "[EMAIL_ADDRESS][DOMAIN_NAME]"
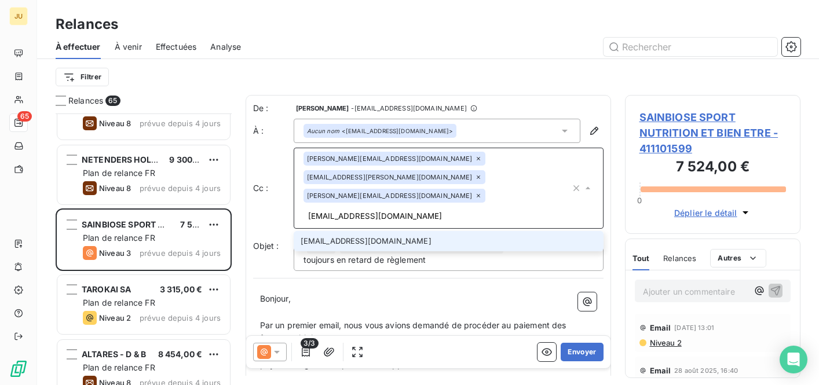
click at [452, 231] on li "[EMAIL_ADDRESS][DOMAIN_NAME]" at bounding box center [449, 241] width 310 height 20
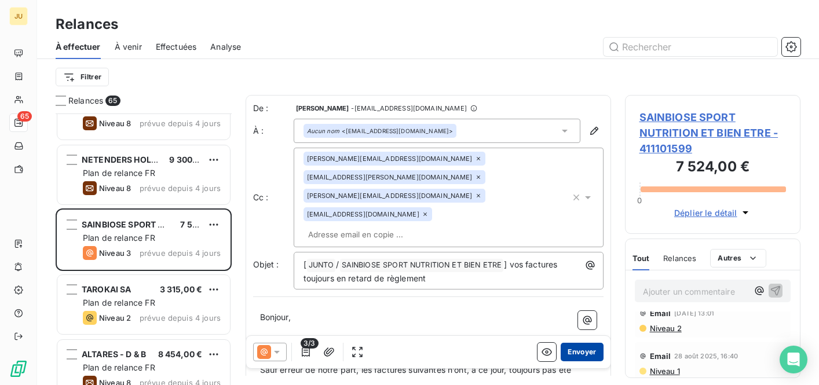
click at [576, 350] on button "Envoyer" at bounding box center [582, 352] width 42 height 19
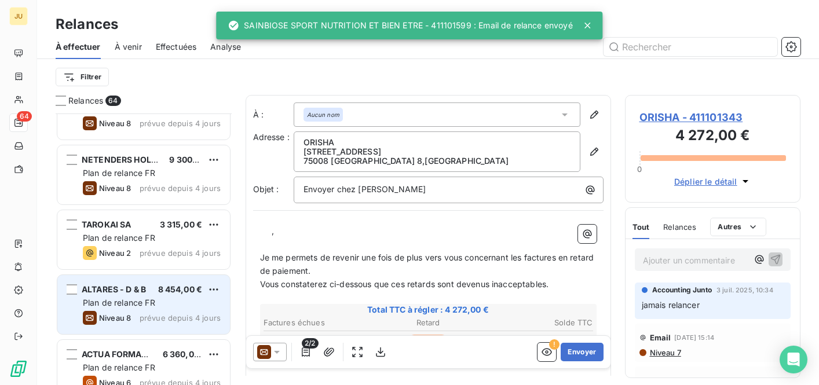
click at [173, 311] on div "Niveau 8 prévue depuis 4 jours" at bounding box center [152, 318] width 138 height 14
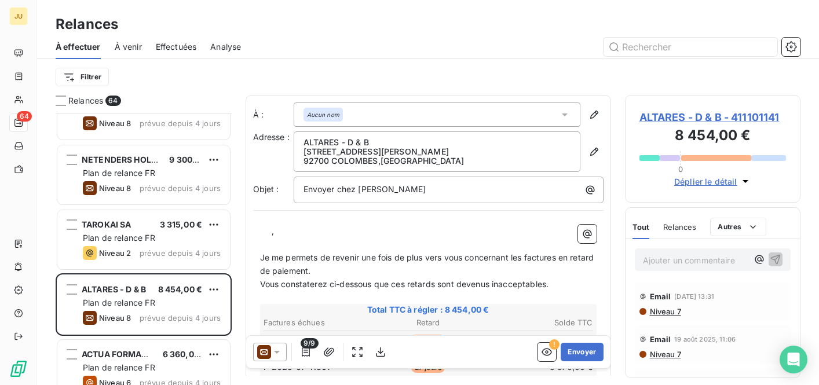
click at [279, 356] on icon at bounding box center [277, 353] width 12 height 12
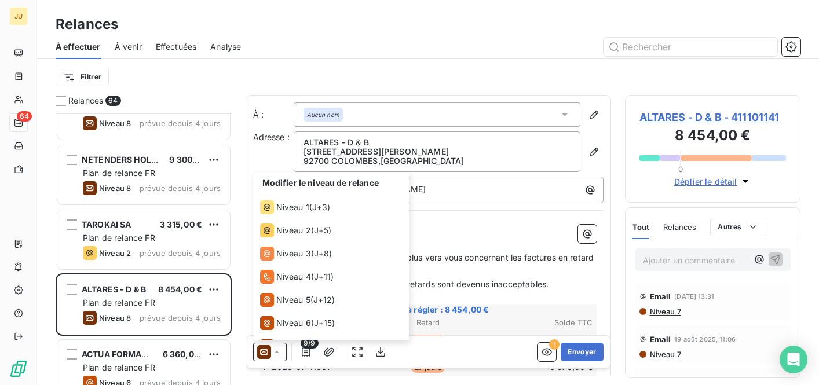
scroll to position [41, 0]
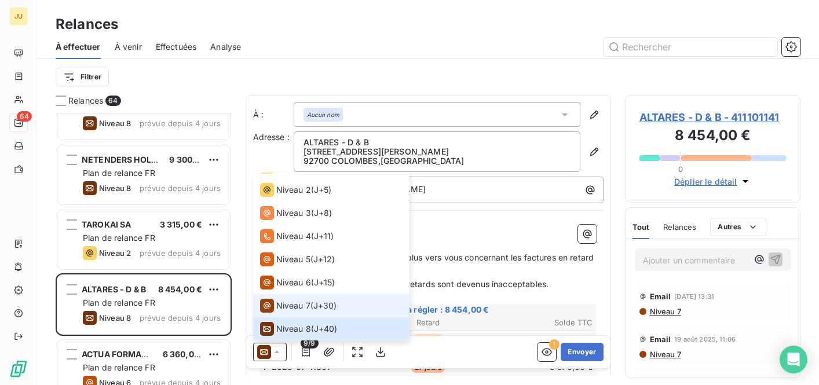
click at [296, 313] on li "Niveau 7 ( J+30 )" at bounding box center [331, 305] width 156 height 23
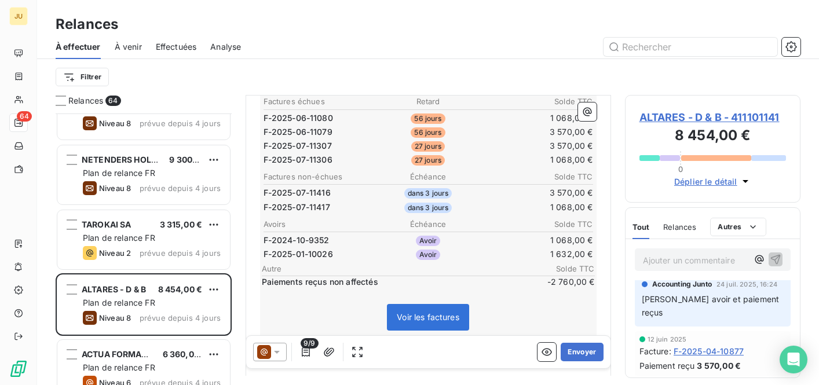
scroll to position [294, 0]
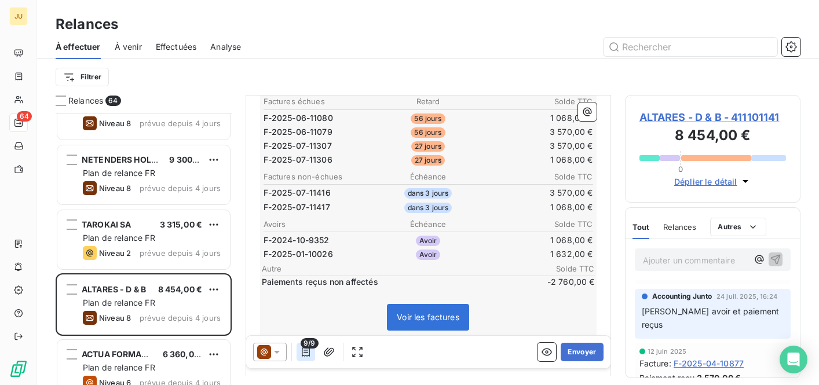
click at [309, 351] on icon "button" at bounding box center [306, 353] width 12 height 12
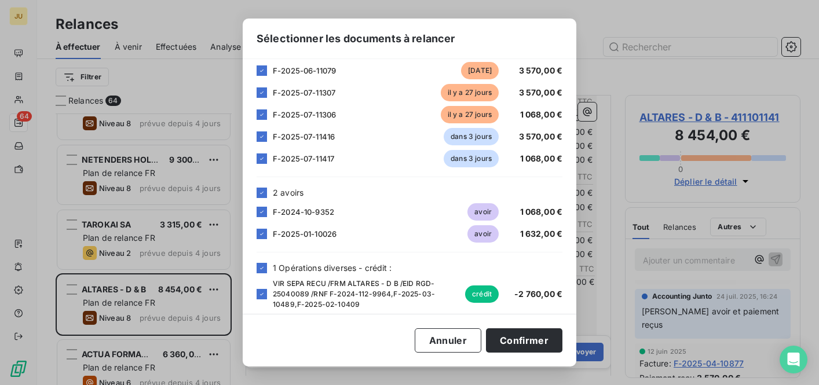
scroll to position [105, 0]
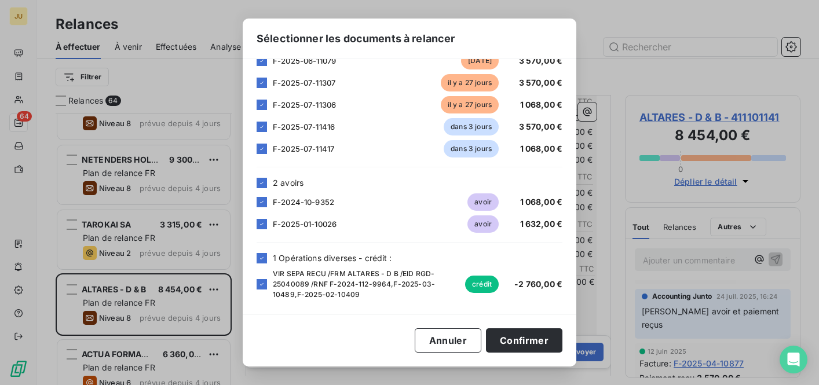
click at [266, 209] on div "F-2024-10-9352 avoir 1 068,00 €" at bounding box center [410, 202] width 306 height 17
click at [261, 202] on icon at bounding box center [261, 202] width 3 height 2
click at [263, 227] on icon at bounding box center [261, 224] width 7 height 7
click at [264, 287] on icon at bounding box center [261, 284] width 7 height 7
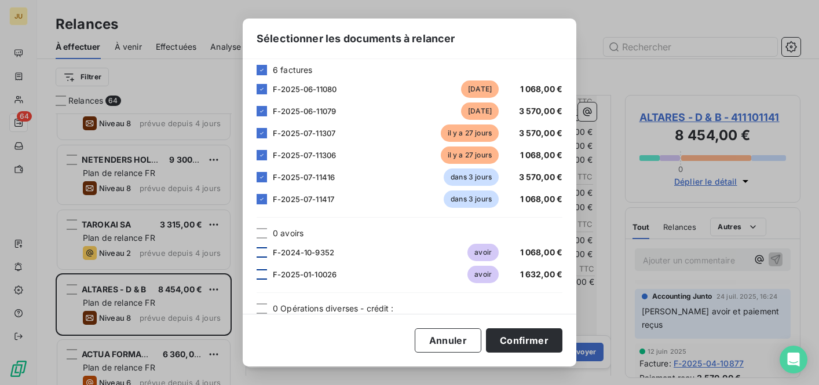
scroll to position [0, 0]
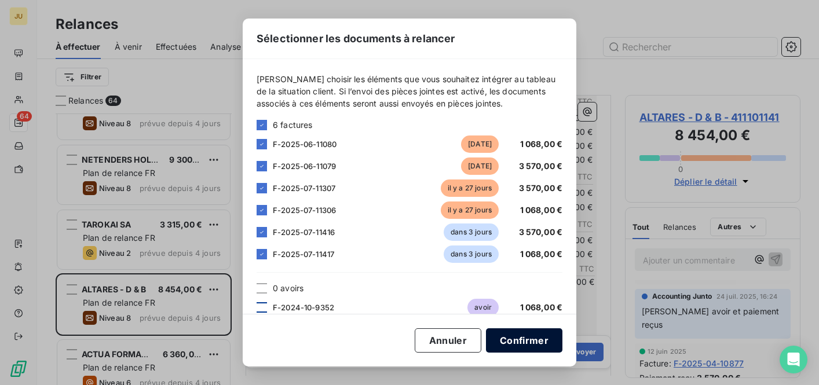
click at [523, 339] on button "Confirmer" at bounding box center [524, 341] width 77 height 24
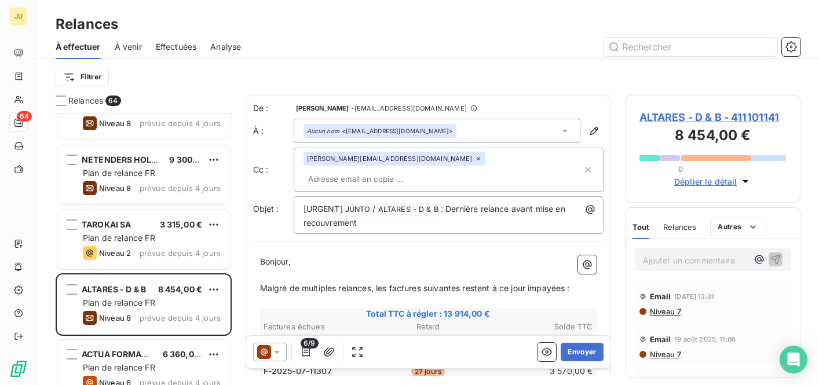
click at [438, 170] on input "text" at bounding box center [371, 178] width 134 height 17
click at [438, 170] on input "text" at bounding box center [443, 178] width 279 height 17
click at [438, 170] on input "text" at bounding box center [371, 178] width 134 height 17
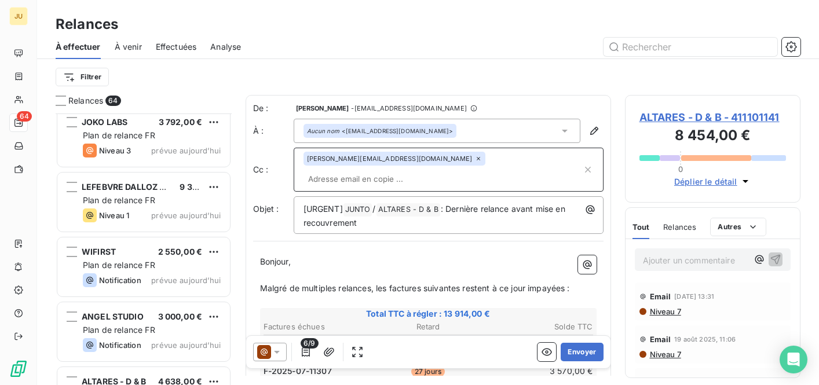
scroll to position [2733, 0]
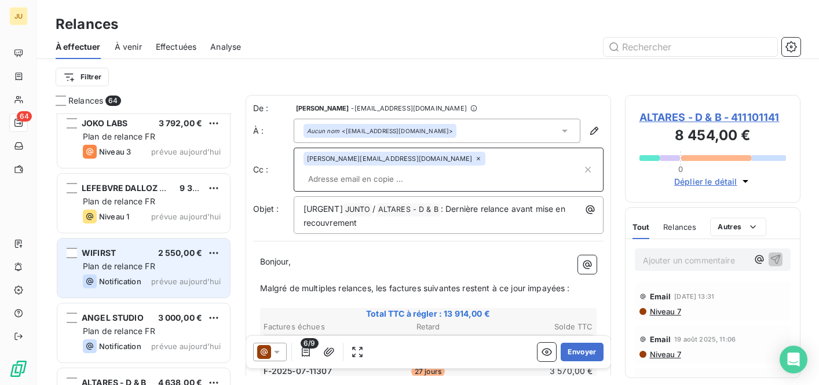
click at [174, 269] on div "Plan de relance FR" at bounding box center [152, 267] width 138 height 12
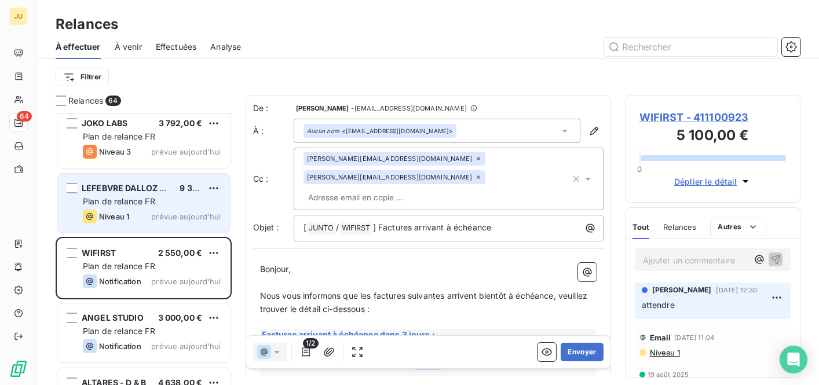
click at [163, 206] on div "Plan de relance FR" at bounding box center [152, 202] width 138 height 12
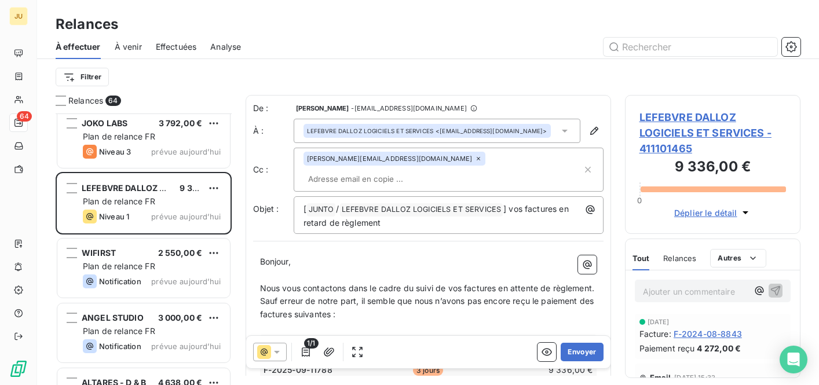
click at [432, 170] on input "text" at bounding box center [371, 178] width 134 height 17
click at [413, 170] on input "text" at bounding box center [371, 178] width 134 height 17
paste input "[PERSON_NAME][EMAIL_ADDRESS][DOMAIN_NAME]"
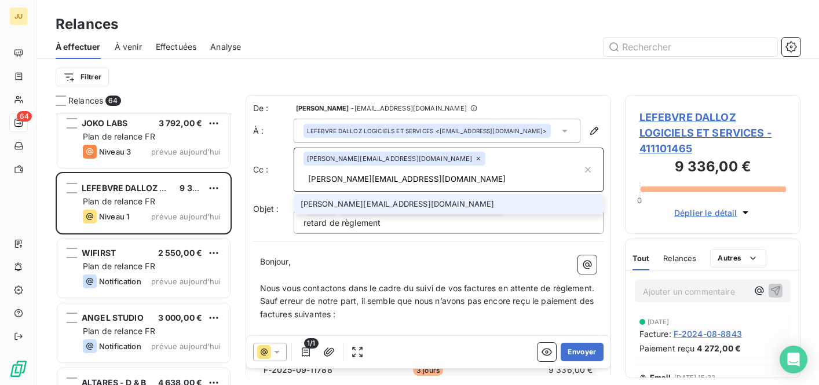
type input "[PERSON_NAME][EMAIL_ADDRESS][DOMAIN_NAME]"
click at [391, 194] on li "[PERSON_NAME][EMAIL_ADDRESS][DOMAIN_NAME]" at bounding box center [449, 204] width 310 height 20
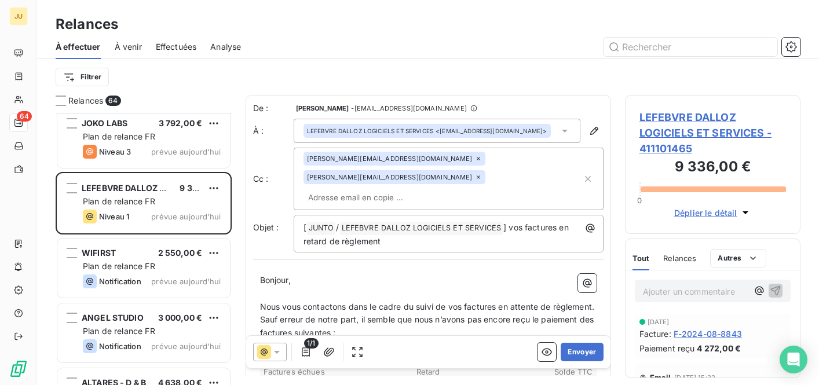
click at [446, 180] on div "[PERSON_NAME][EMAIL_ADDRESS][DOMAIN_NAME] [PERSON_NAME][EMAIL_ADDRESS][DOMAIN_N…" at bounding box center [443, 179] width 279 height 54
paste input "[EMAIL_ADDRESS][DOMAIN_NAME]"
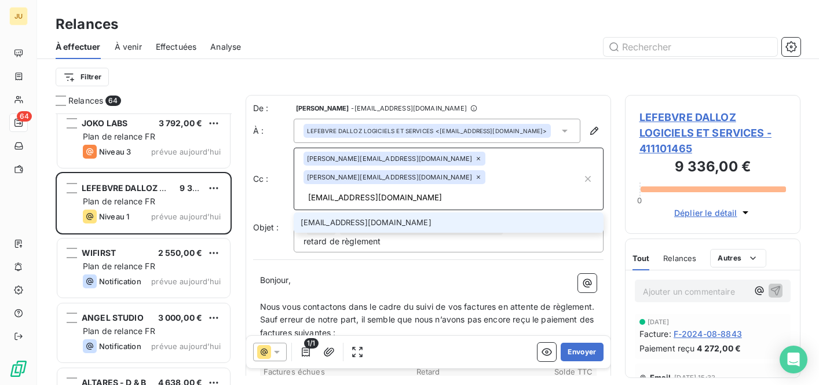
type input "[EMAIL_ADDRESS][DOMAIN_NAME]"
click at [417, 213] on li "[EMAIL_ADDRESS][DOMAIN_NAME]" at bounding box center [449, 223] width 310 height 20
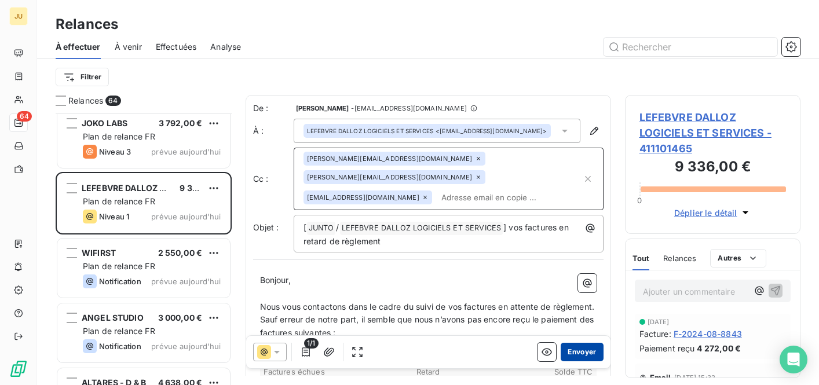
click at [571, 357] on button "Envoyer" at bounding box center [582, 352] width 42 height 19
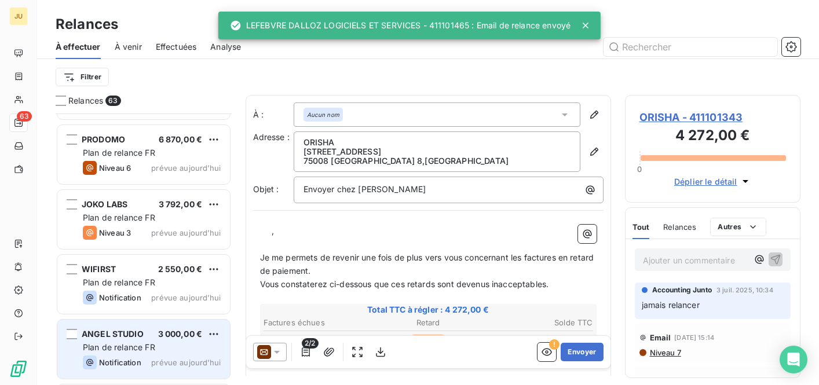
scroll to position [2647, 0]
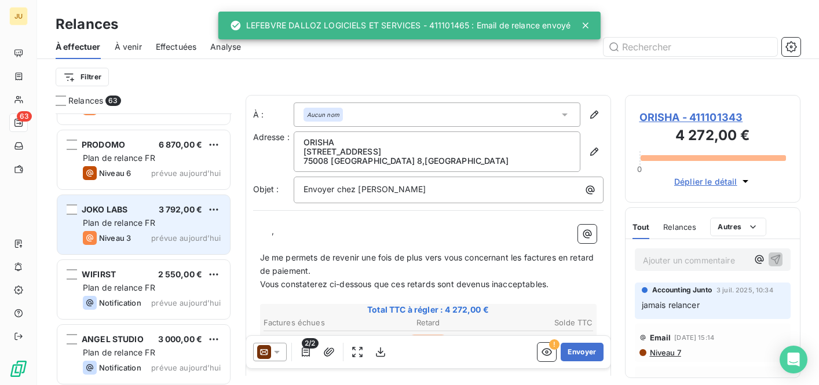
click at [162, 231] on div "JOKO LABS 3 792,00 € Plan de relance FR Niveau 3 prévue [DATE]" at bounding box center [143, 224] width 173 height 59
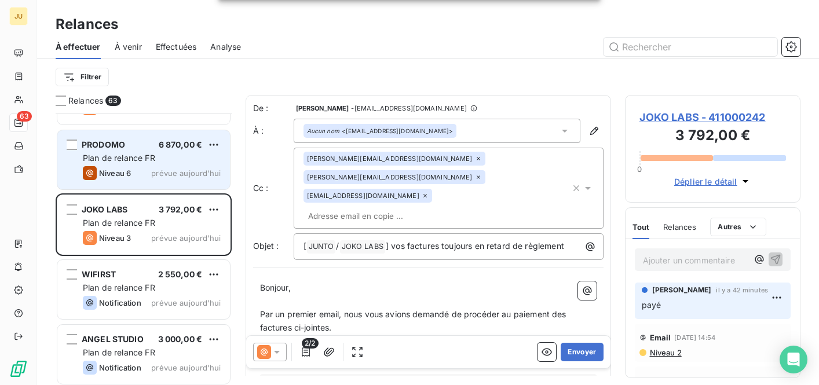
click at [161, 180] on div "PRODOMO 6 870,00 € Plan de relance FR Niveau 6 prévue [DATE]" at bounding box center [143, 159] width 173 height 59
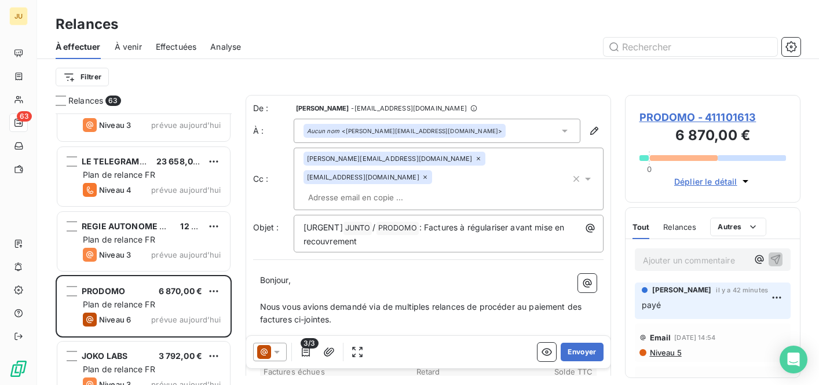
scroll to position [2493, 0]
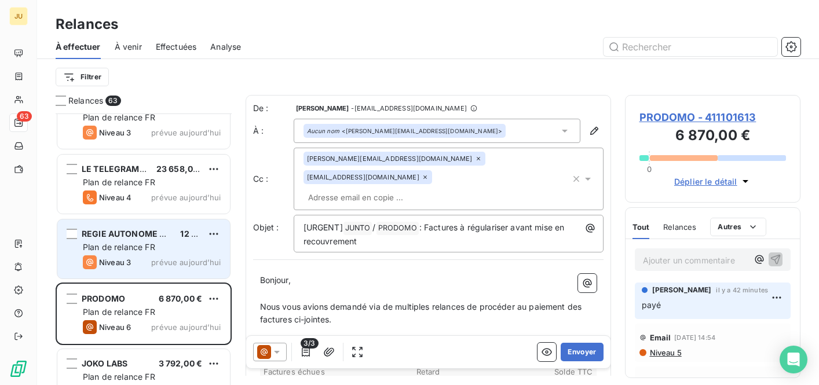
click at [159, 238] on span "REGIE AUTONOME DES TRANSPORTS PARISIENS" at bounding box center [180, 234] width 197 height 10
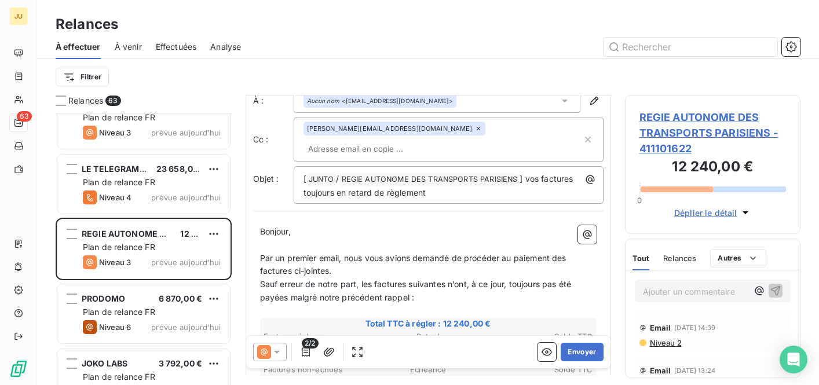
scroll to position [18, 0]
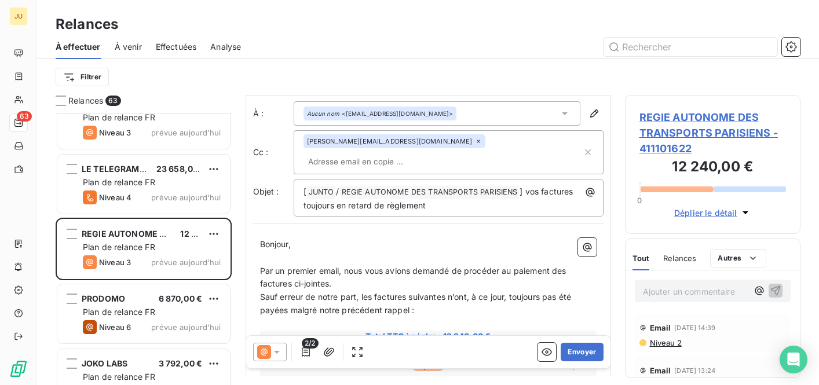
click at [438, 153] on input "text" at bounding box center [371, 161] width 134 height 17
click at [428, 153] on input "text" at bounding box center [371, 161] width 134 height 17
click at [424, 153] on input "text" at bounding box center [443, 161] width 279 height 17
paste input "[PERSON_NAME][EMAIL_ADDRESS][DOMAIN_NAME]"
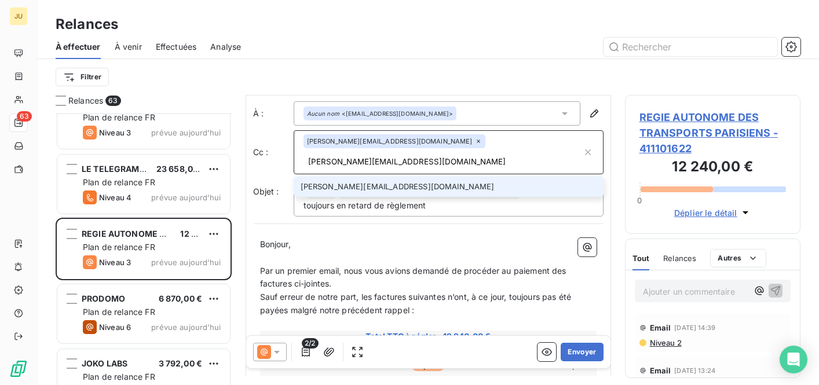
type input "[PERSON_NAME][EMAIL_ADDRESS][DOMAIN_NAME]"
click at [391, 177] on li "[PERSON_NAME][EMAIL_ADDRESS][DOMAIN_NAME]" at bounding box center [449, 187] width 310 height 20
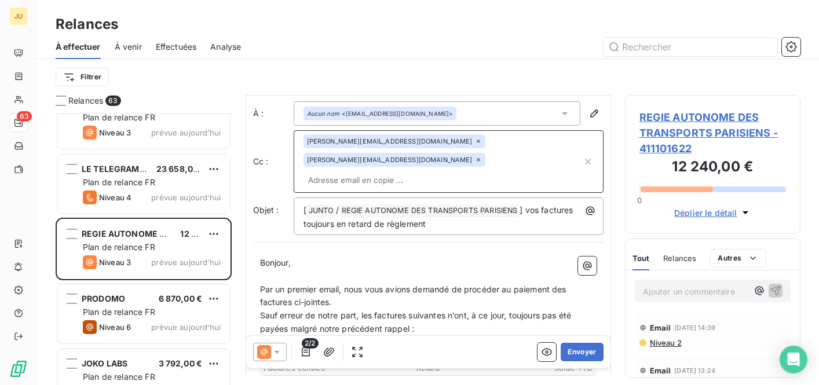
scroll to position [273, 0]
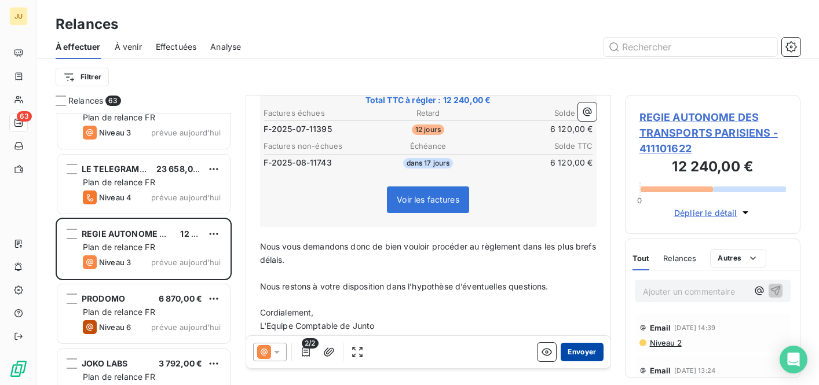
click at [575, 353] on button "Envoyer" at bounding box center [582, 352] width 42 height 19
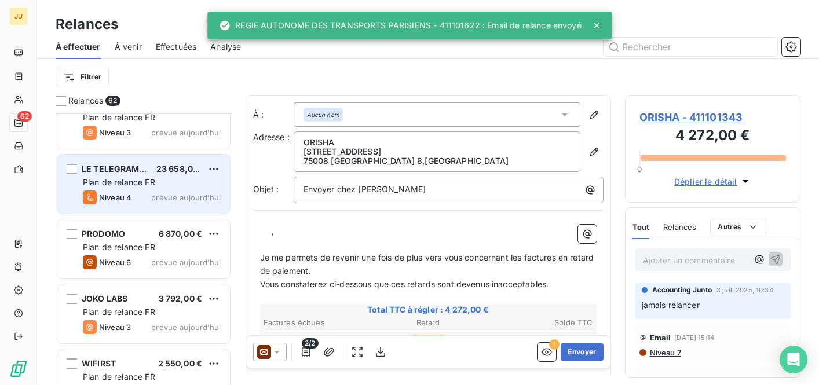
click at [151, 198] on div "Niveau 4 prévue aujourd’hui" at bounding box center [152, 198] width 138 height 14
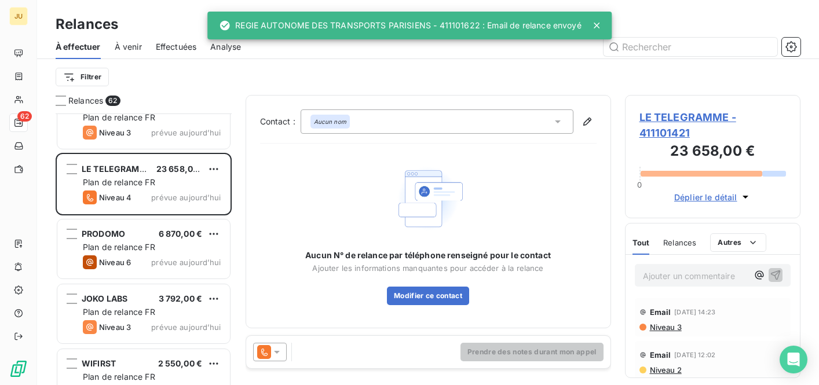
click at [272, 344] on div at bounding box center [270, 352] width 34 height 19
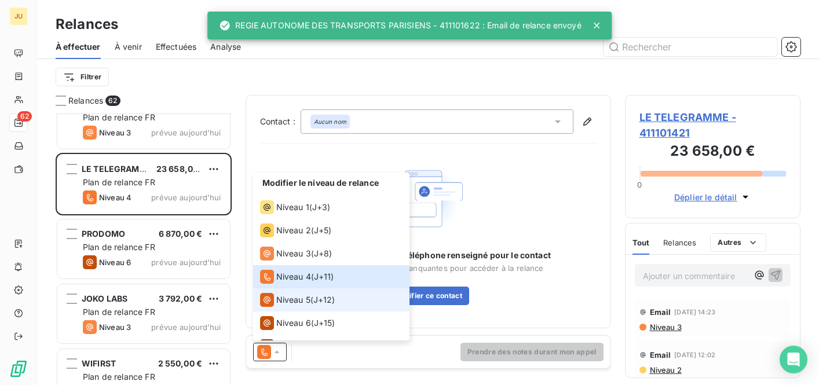
click at [294, 292] on li "Niveau 5 ( J+12 )" at bounding box center [331, 300] width 156 height 23
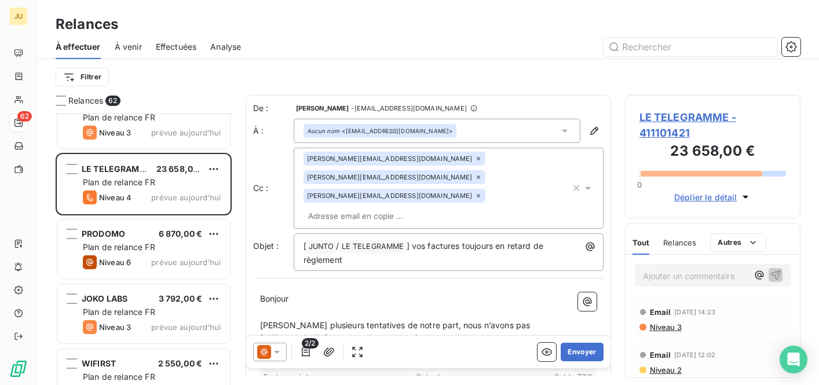
click at [414, 207] on input "text" at bounding box center [371, 215] width 134 height 17
click at [434, 207] on input "text" at bounding box center [371, 215] width 134 height 17
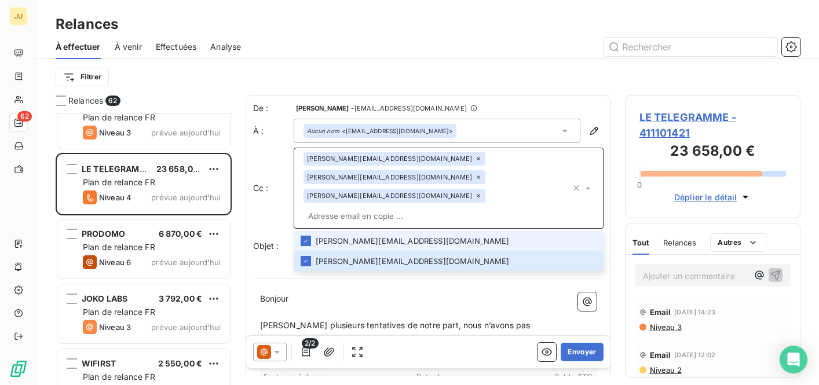
paste input "[PERSON_NAME][EMAIL_ADDRESS][DOMAIN_NAME]"
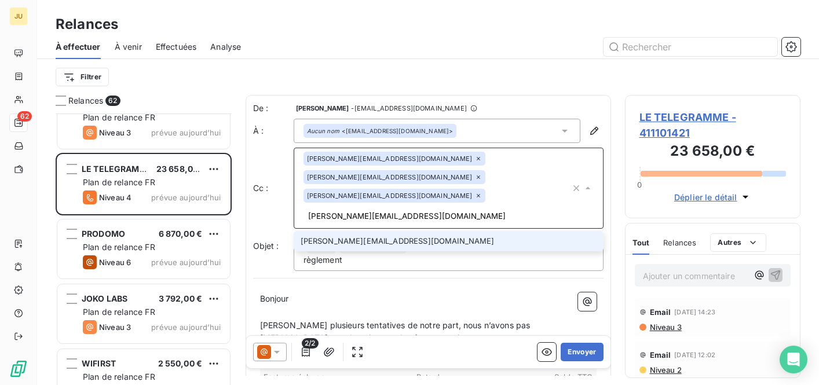
type input "[PERSON_NAME][EMAIL_ADDRESS][DOMAIN_NAME]"
click at [431, 231] on li "[PERSON_NAME][EMAIL_ADDRESS][DOMAIN_NAME]" at bounding box center [449, 241] width 310 height 20
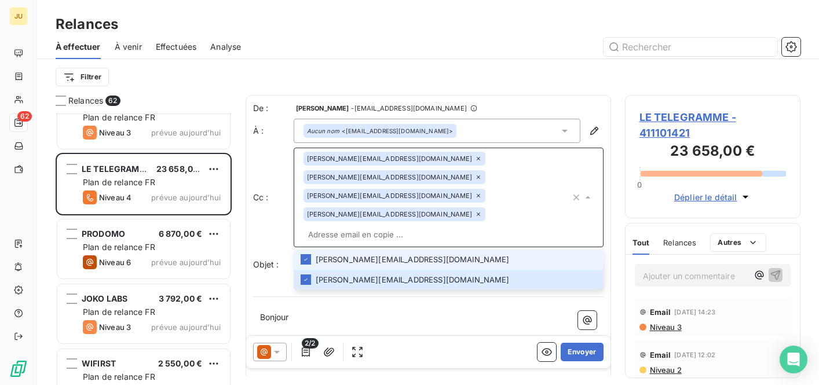
click at [415, 226] on input "text" at bounding box center [437, 234] width 267 height 17
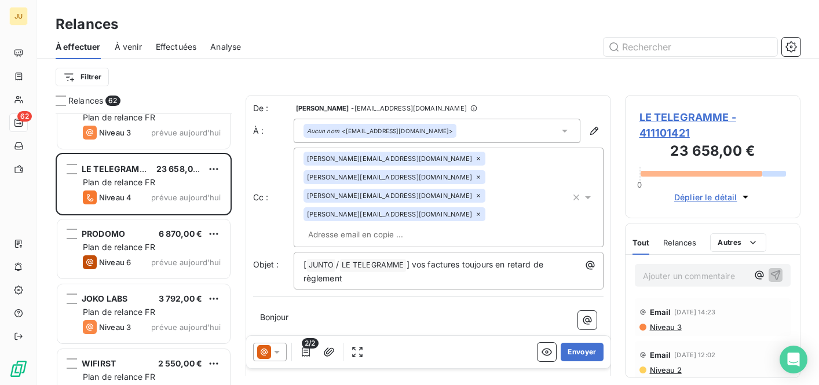
click at [375, 226] on input "text" at bounding box center [371, 234] width 134 height 17
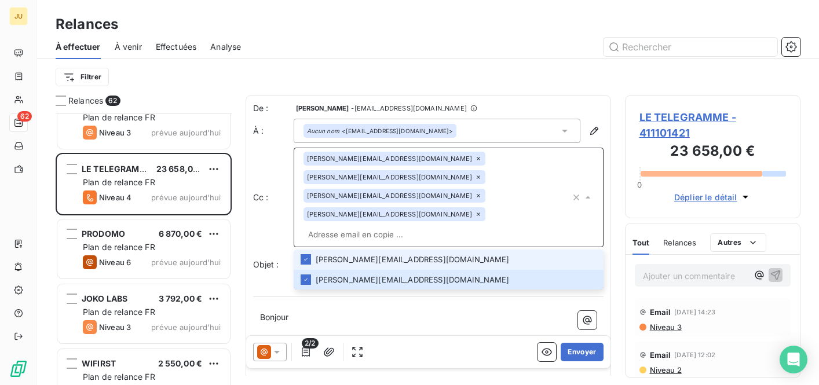
paste input "[PERSON_NAME][EMAIL_ADDRESS][DOMAIN_NAME]"
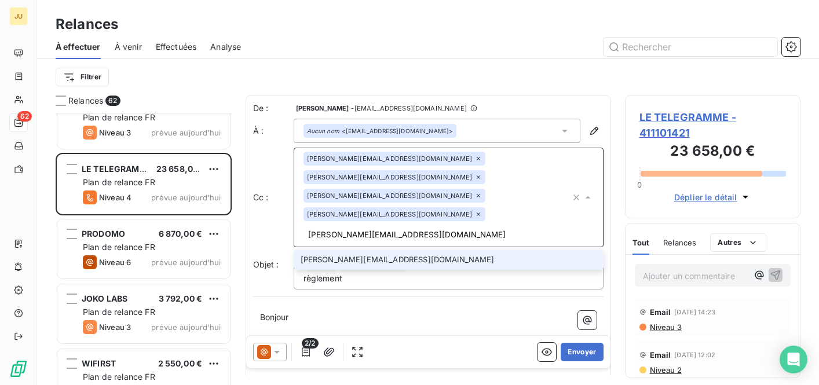
type input "[PERSON_NAME][EMAIL_ADDRESS][DOMAIN_NAME]"
click at [384, 250] on li "[PERSON_NAME][EMAIL_ADDRESS][DOMAIN_NAME]" at bounding box center [449, 260] width 310 height 20
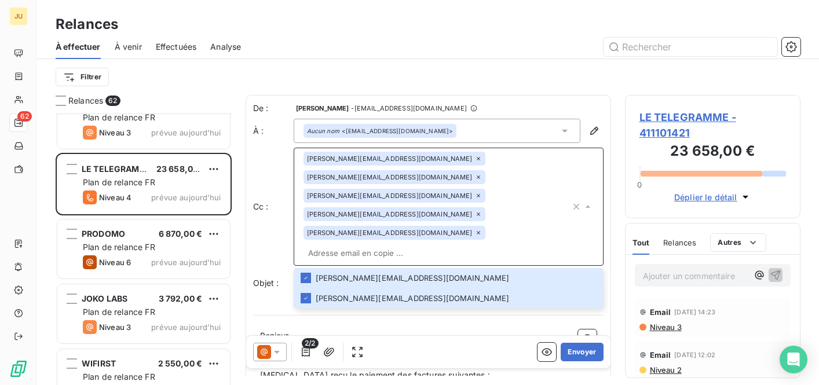
click at [435, 330] on p "Bonjour ﻿ ﻿ ﻿" at bounding box center [428, 336] width 337 height 13
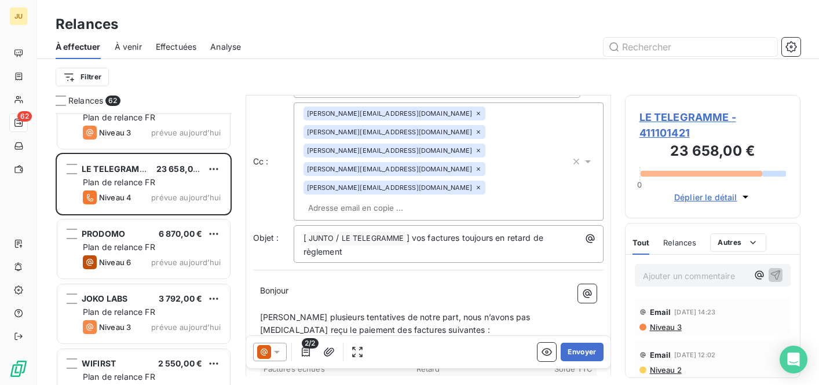
scroll to position [264, 0]
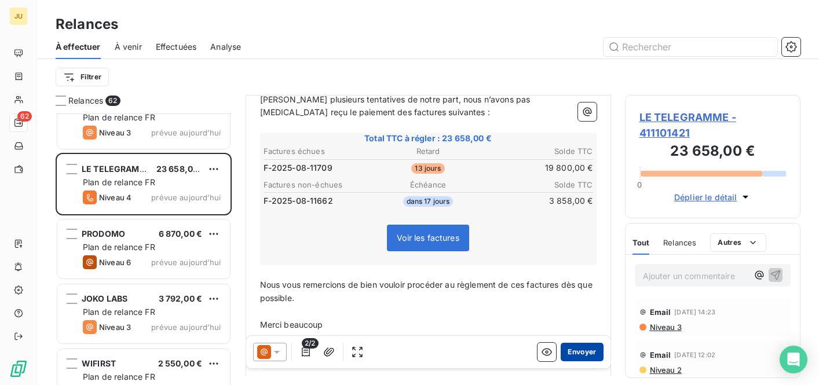
click at [570, 358] on button "Envoyer" at bounding box center [582, 352] width 42 height 19
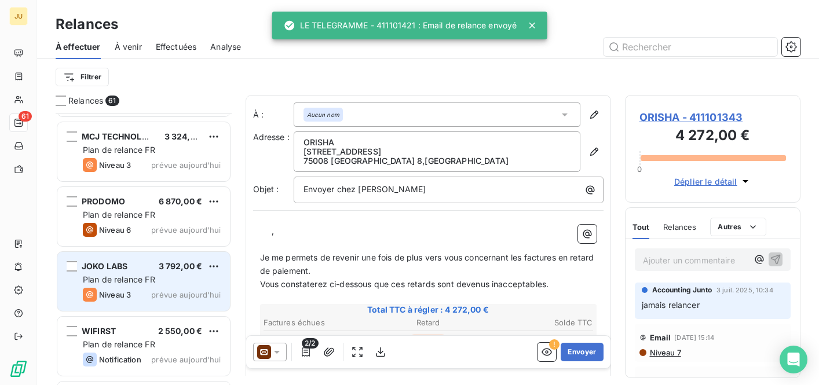
scroll to position [2451, 0]
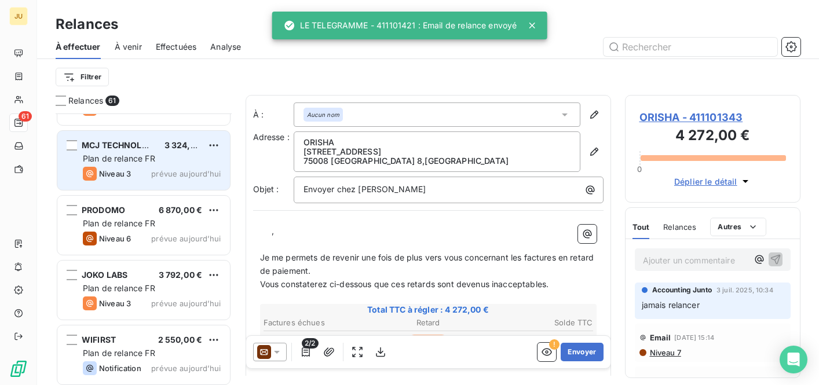
click at [156, 177] on span "prévue aujourd’hui" at bounding box center [186, 173] width 70 height 9
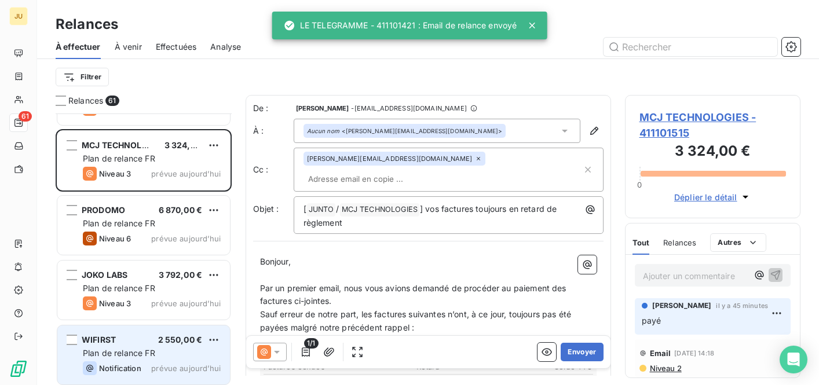
click at [144, 349] on span "Plan de relance FR" at bounding box center [119, 353] width 72 height 10
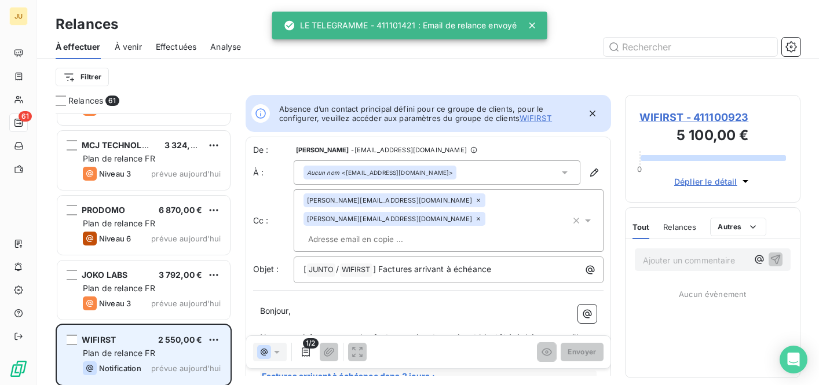
scroll to position [2427, 0]
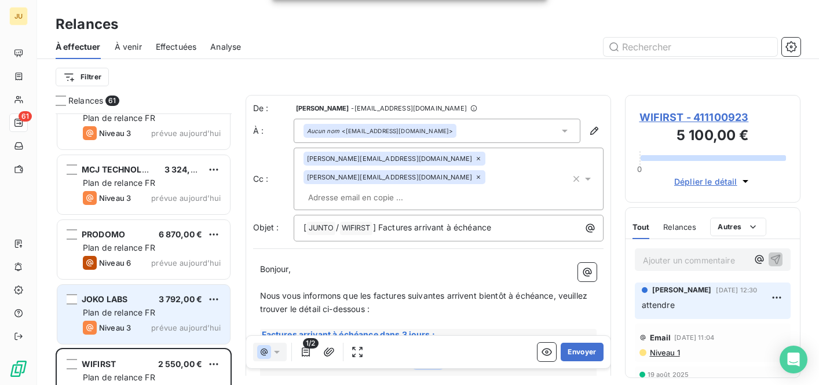
click at [150, 332] on div "Niveau 3 prévue aujourd’hui" at bounding box center [152, 328] width 138 height 14
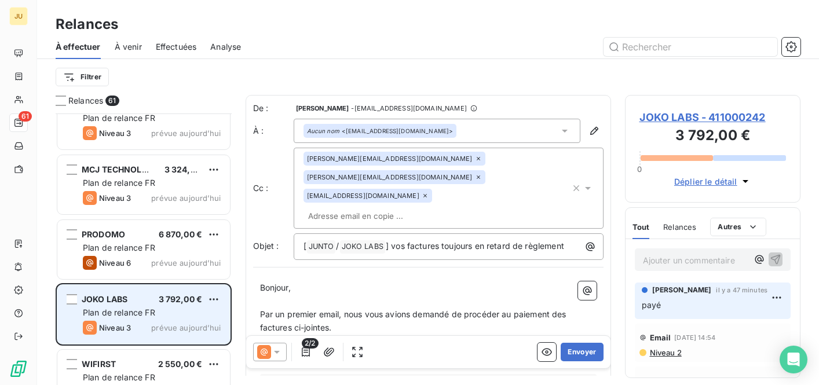
click at [165, 286] on div "JOKO LABS 3 792,00 € Plan de relance FR Niveau 3 prévue [DATE]" at bounding box center [143, 314] width 173 height 59
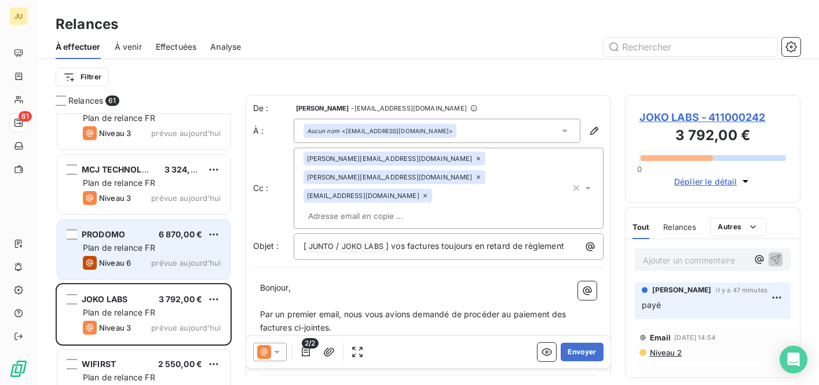
click at [167, 265] on span "prévue aujourd’hui" at bounding box center [186, 262] width 70 height 9
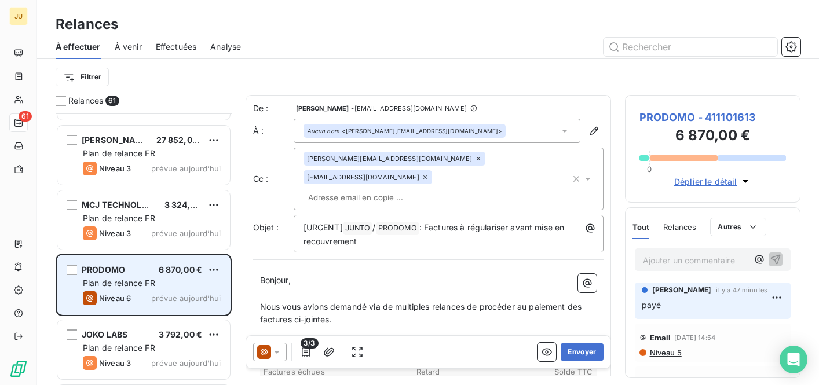
scroll to position [2385, 0]
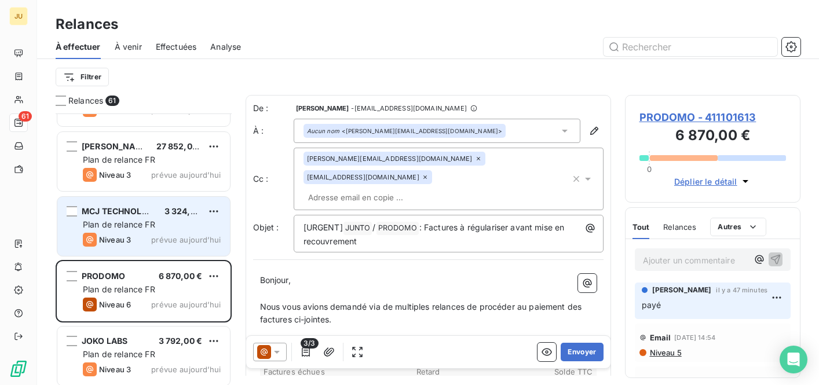
click at [169, 235] on div "Niveau 3 prévue aujourd’hui" at bounding box center [152, 240] width 138 height 14
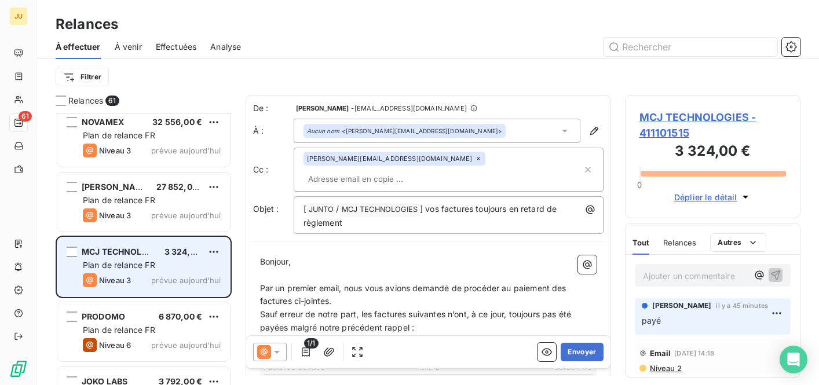
scroll to position [2327, 0]
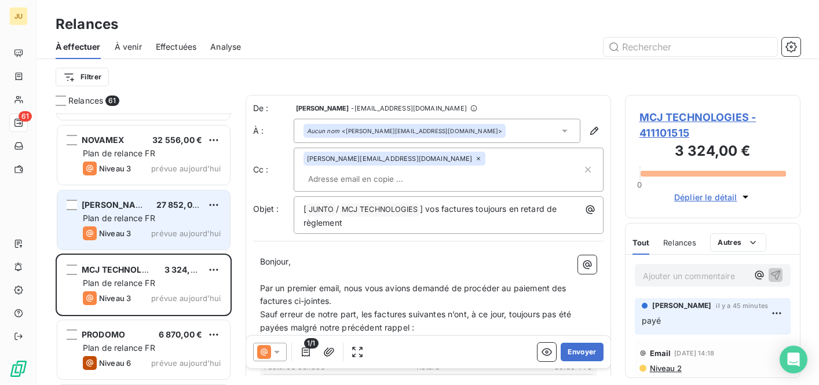
click at [169, 230] on span "prévue aujourd’hui" at bounding box center [186, 233] width 70 height 9
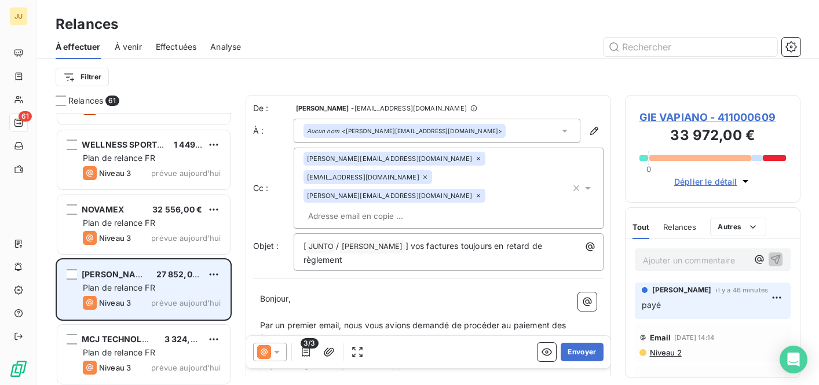
scroll to position [2234, 0]
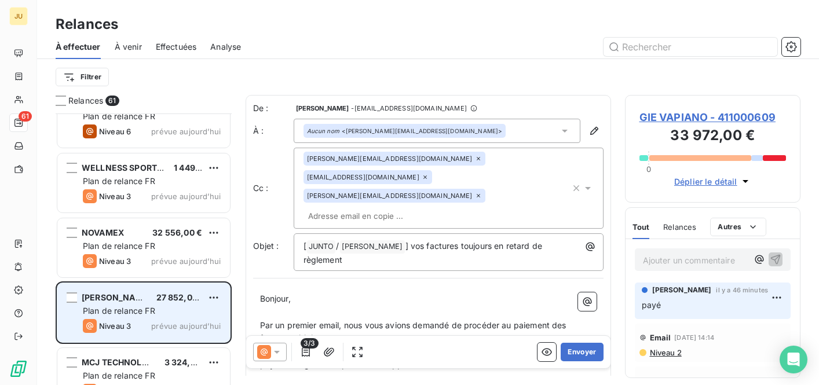
click at [169, 230] on div "KAINOTOM.IA 16 272,00 € Plan de relance FR Niveau 3 prévue depuis [DATE] UNI-ME…" at bounding box center [144, 250] width 176 height 272
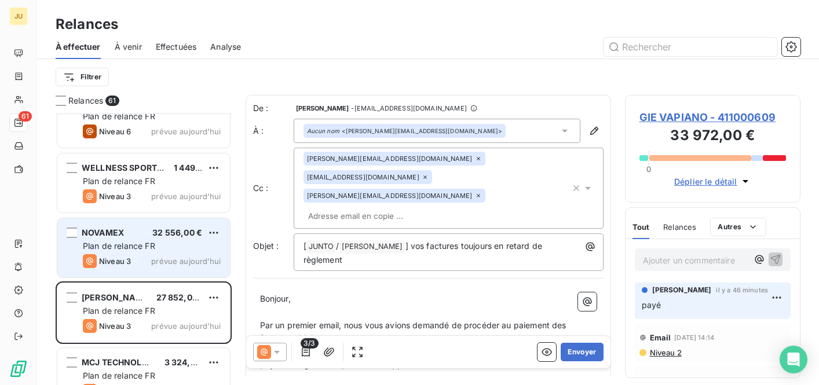
click at [172, 221] on div "NOVAMEX 32 556,00 € Plan de relance FR Niveau 3 prévue [DATE]" at bounding box center [143, 247] width 173 height 59
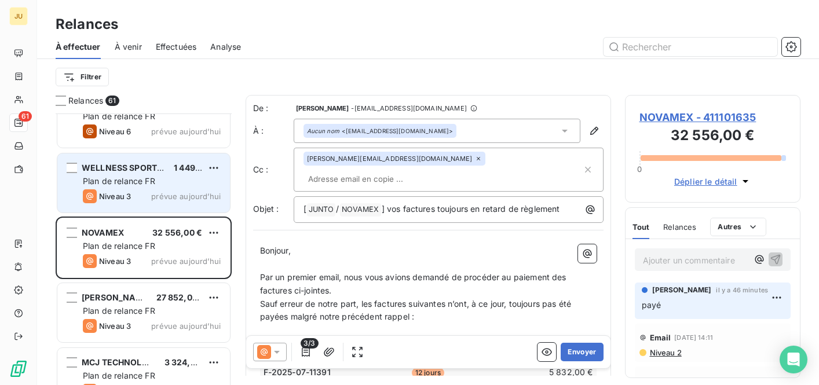
click at [179, 188] on div "WELLNESS SPORT GENEVA SA 1 449,00 € Plan de relance FR Niveau 3 prévue [DATE]" at bounding box center [143, 183] width 173 height 59
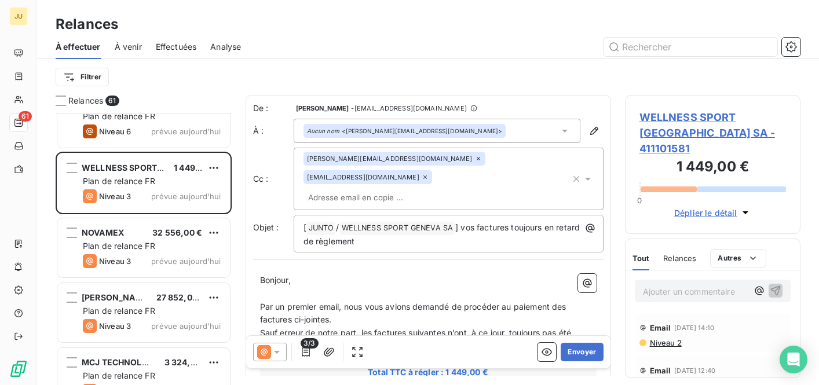
click at [408, 176] on div "[PERSON_NAME][EMAIL_ADDRESS][DOMAIN_NAME] [EMAIL_ADDRESS][DOMAIN_NAME]" at bounding box center [437, 179] width 267 height 54
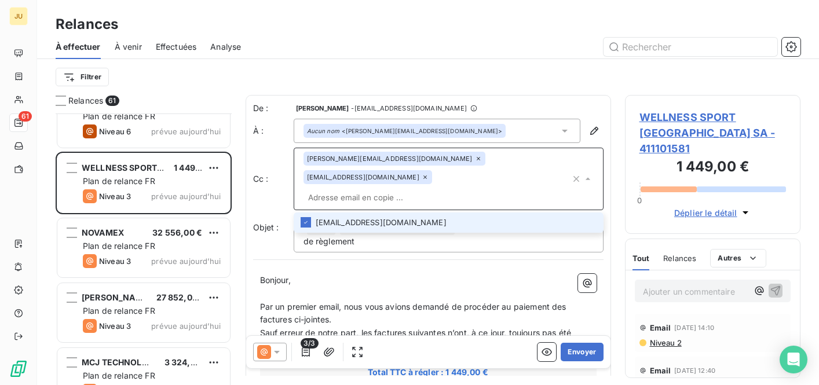
paste input "[PERSON_NAME][EMAIL_ADDRESS][DOMAIN_NAME]"
type input "[PERSON_NAME][EMAIL_ADDRESS][DOMAIN_NAME]"
click at [402, 213] on li "[PERSON_NAME][EMAIL_ADDRESS][DOMAIN_NAME]" at bounding box center [449, 223] width 310 height 20
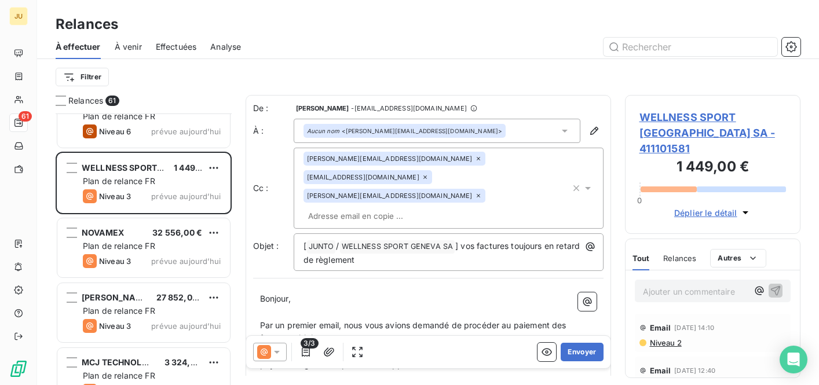
click at [438, 207] on input "text" at bounding box center [371, 215] width 134 height 17
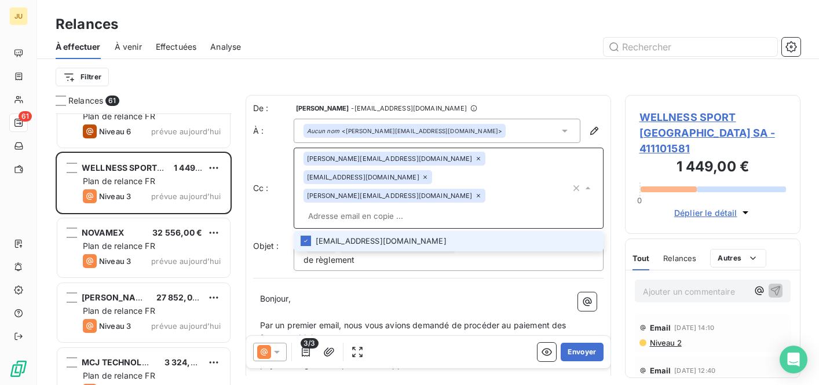
paste input "[PERSON_NAME][EMAIL_ADDRESS][DOMAIN_NAME]"
type input "[PERSON_NAME][EMAIL_ADDRESS][DOMAIN_NAME]"
click at [444, 231] on li "[PERSON_NAME][EMAIL_ADDRESS][DOMAIN_NAME]" at bounding box center [449, 241] width 310 height 20
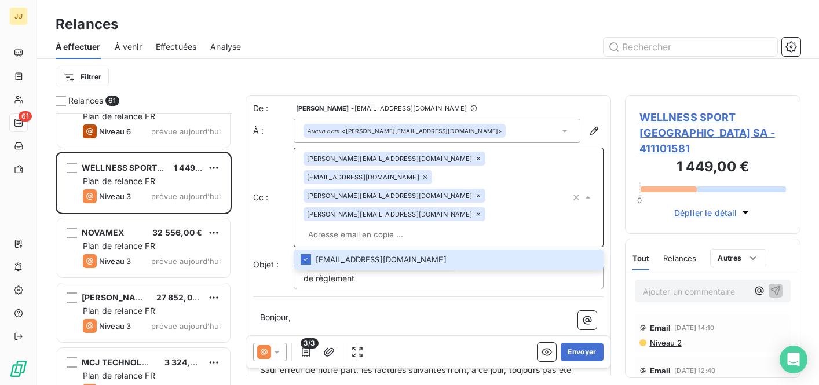
scroll to position [306, 0]
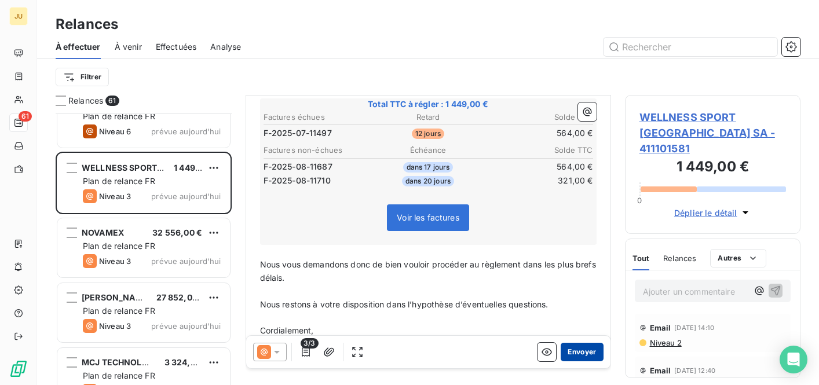
click at [571, 352] on button "Envoyer" at bounding box center [582, 352] width 42 height 19
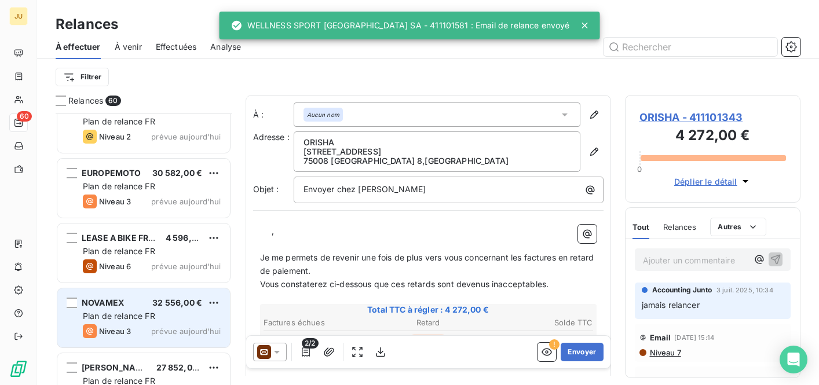
scroll to position [2091, 0]
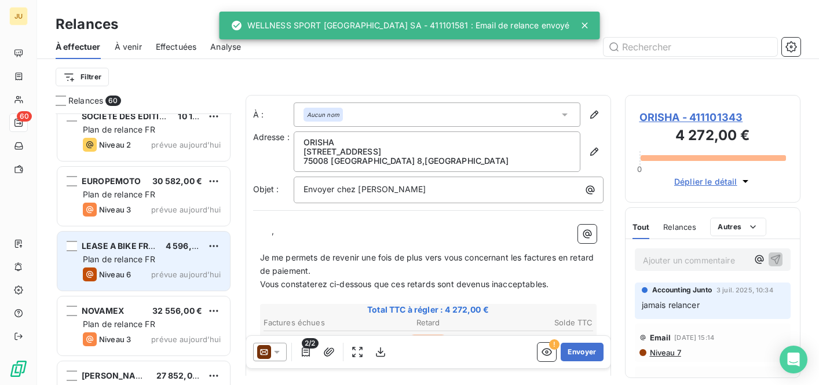
click at [161, 255] on div "Plan de relance FR" at bounding box center [152, 260] width 138 height 12
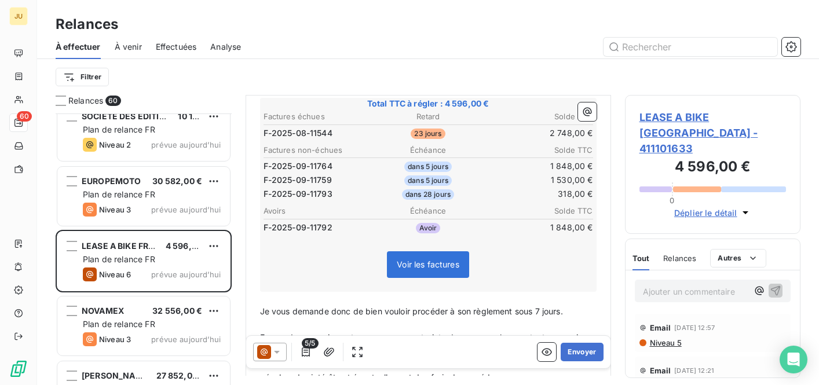
scroll to position [167, 0]
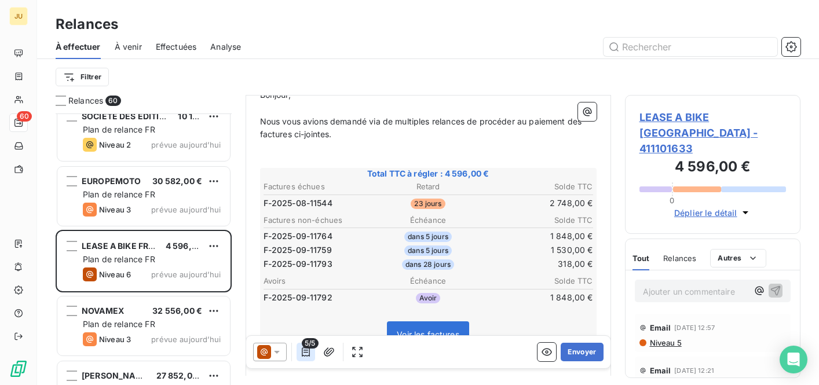
click at [303, 352] on icon "button" at bounding box center [306, 353] width 12 height 12
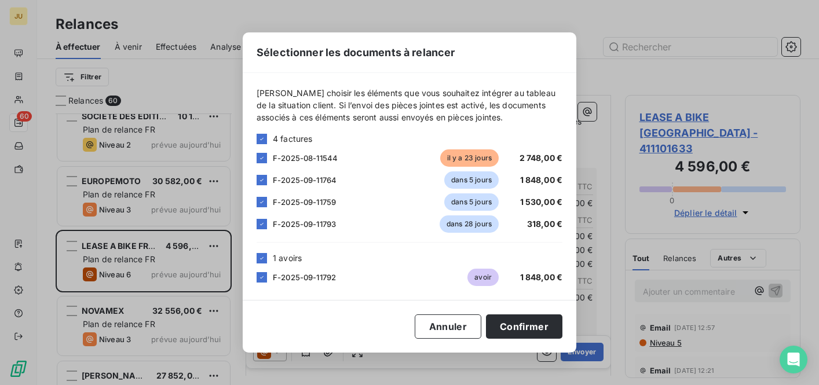
click at [594, 234] on div "Sélectionner les documents à relancer [PERSON_NAME] choisir les éléments que vo…" at bounding box center [409, 192] width 819 height 385
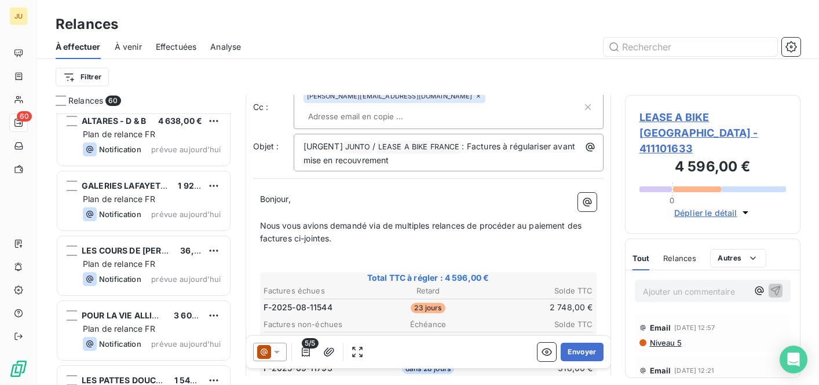
scroll to position [0, 0]
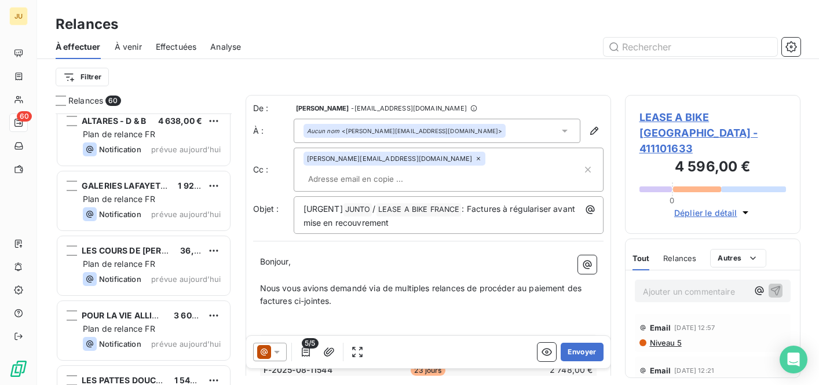
click at [276, 347] on icon at bounding box center [277, 353] width 12 height 12
click at [275, 349] on icon at bounding box center [277, 353] width 12 height 12
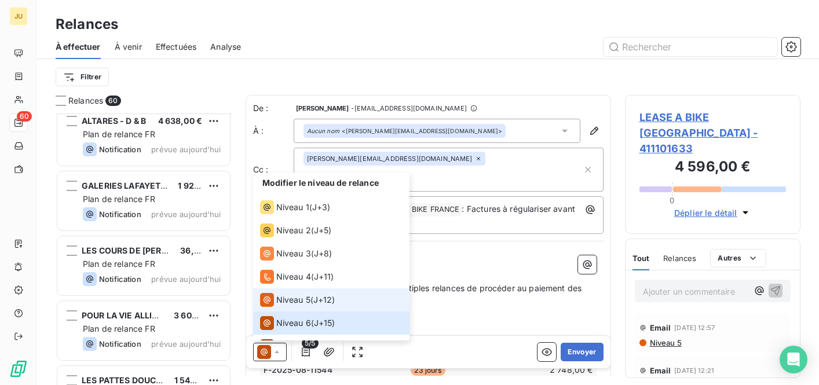
click at [297, 305] on span "Niveau 5" at bounding box center [293, 300] width 34 height 12
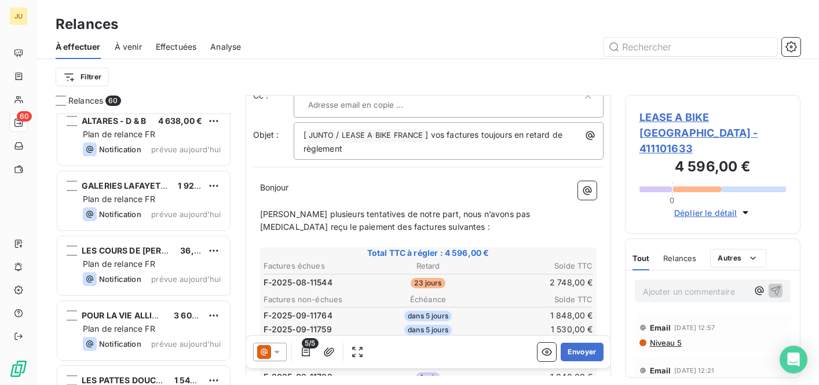
scroll to position [89, 0]
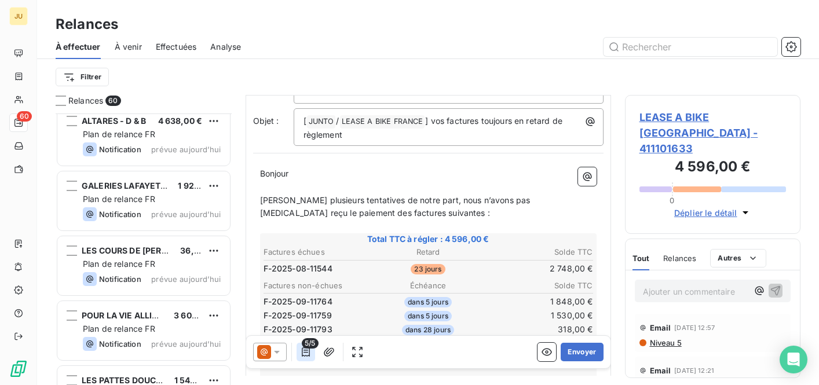
click at [303, 356] on icon "button" at bounding box center [306, 352] width 8 height 9
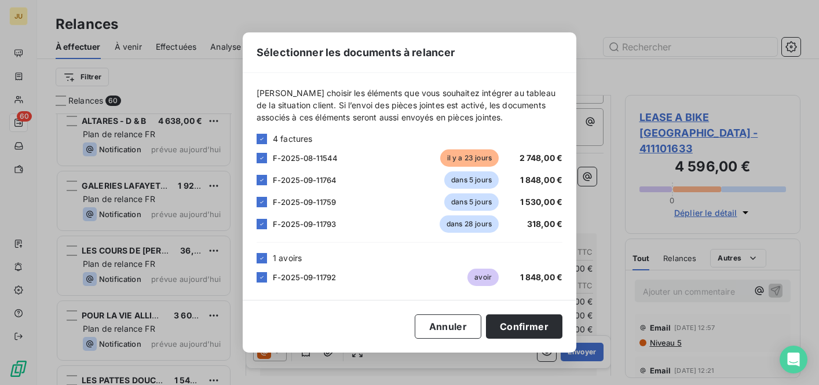
click at [263, 271] on div "F-2025-09-11792 avoir 1 848,00 €" at bounding box center [410, 277] width 306 height 17
click at [263, 178] on icon at bounding box center [261, 180] width 7 height 7
click at [263, 178] on div at bounding box center [262, 180] width 10 height 10
click at [263, 182] on icon at bounding box center [261, 180] width 7 height 7
click at [263, 274] on icon at bounding box center [261, 277] width 7 height 7
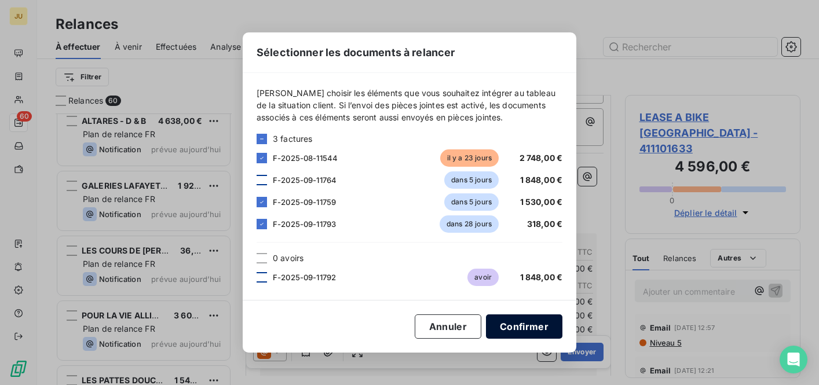
click at [518, 327] on button "Confirmer" at bounding box center [524, 327] width 77 height 24
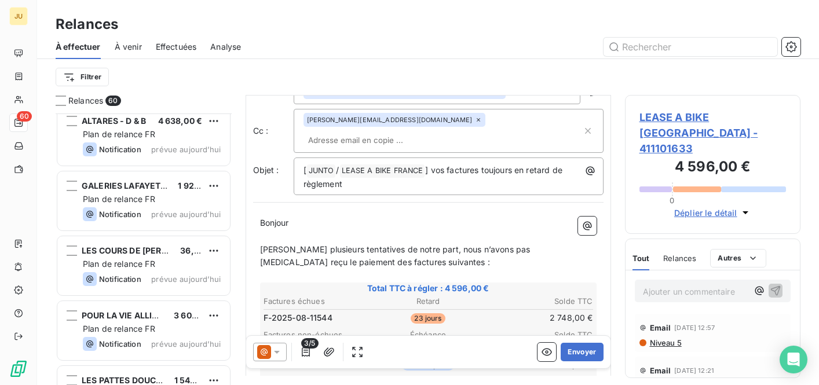
scroll to position [0, 0]
